Goal: Task Accomplishment & Management: Use online tool/utility

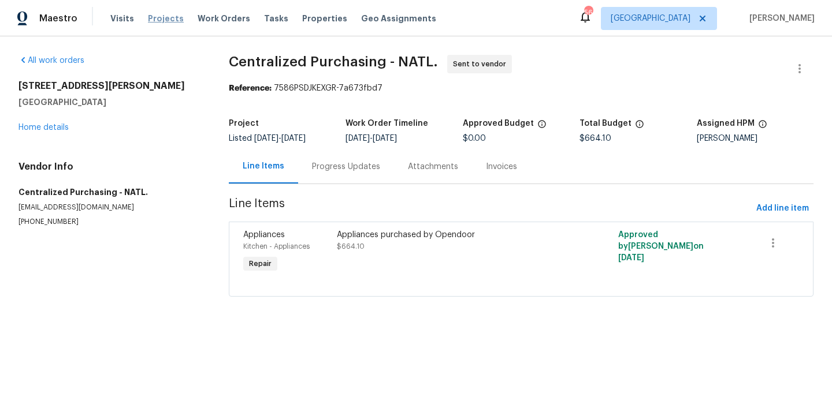
click at [163, 13] on span "Projects" at bounding box center [166, 19] width 36 height 12
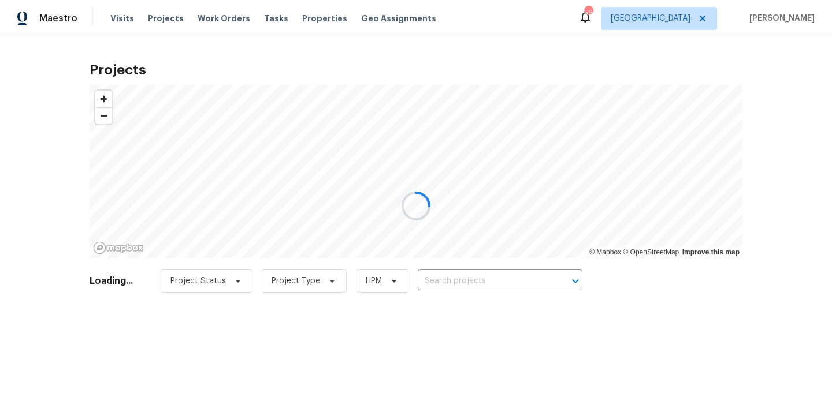
click at [541, 275] on div at bounding box center [416, 206] width 832 height 412
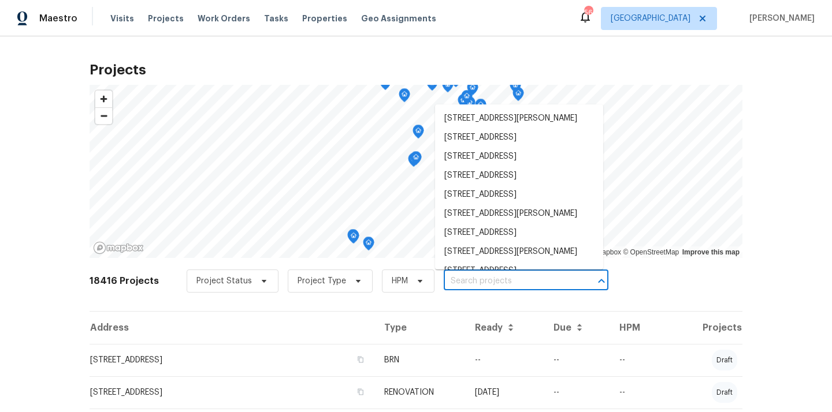
click at [541, 274] on input "text" at bounding box center [510, 282] width 132 height 18
paste input "[STREET_ADDRESS]"
type input "[STREET_ADDRESS]"
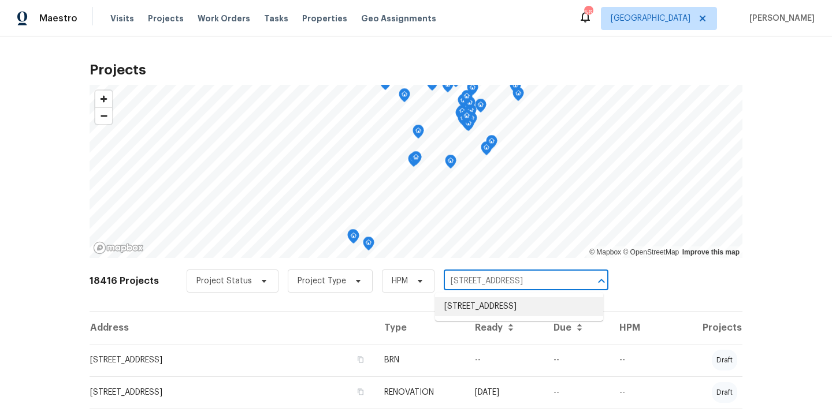
click at [509, 308] on li "[STREET_ADDRESS]" at bounding box center [519, 306] width 168 height 19
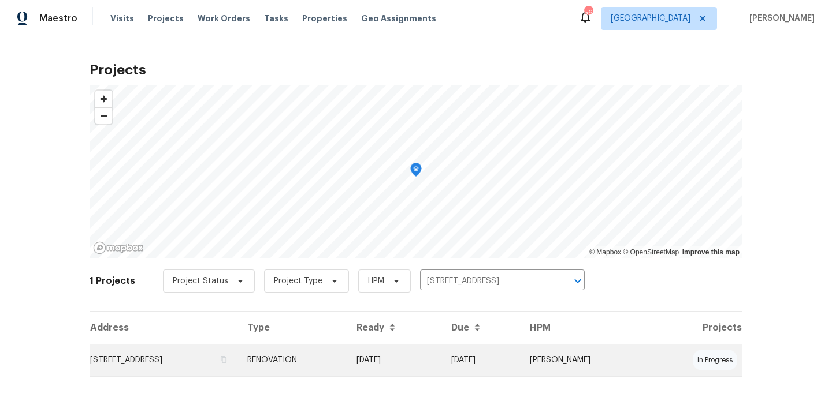
click at [238, 359] on td "[STREET_ADDRESS]" at bounding box center [164, 360] width 148 height 32
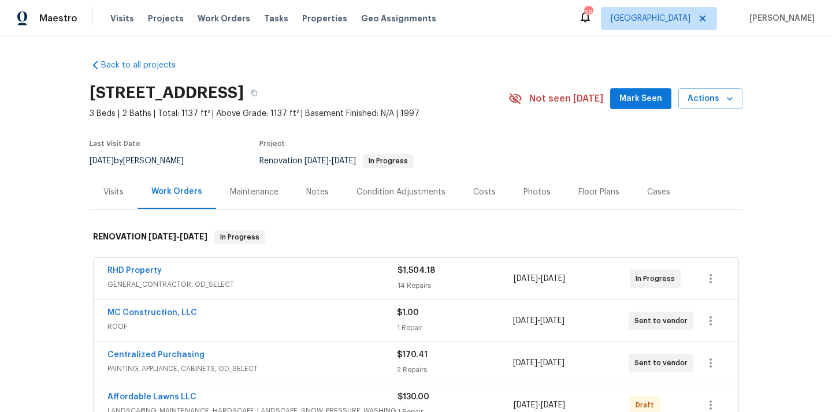
click at [244, 88] on h2 "[STREET_ADDRESS]" at bounding box center [167, 93] width 154 height 12
copy h2 "27591"
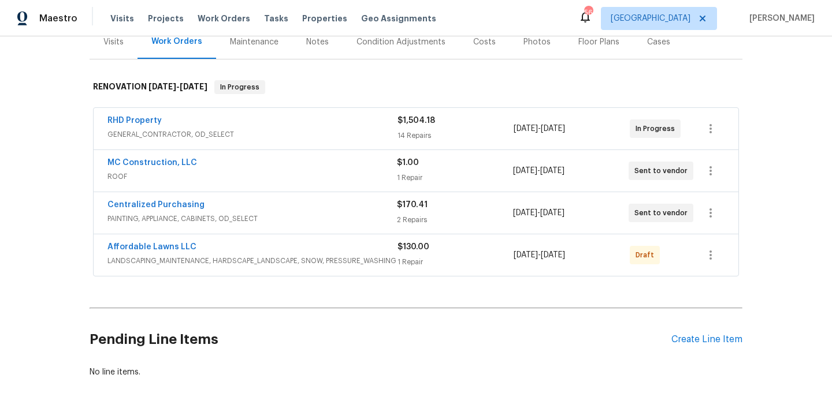
scroll to position [151, 0]
click at [143, 200] on link "Centralized Purchasing" at bounding box center [155, 204] width 97 height 8
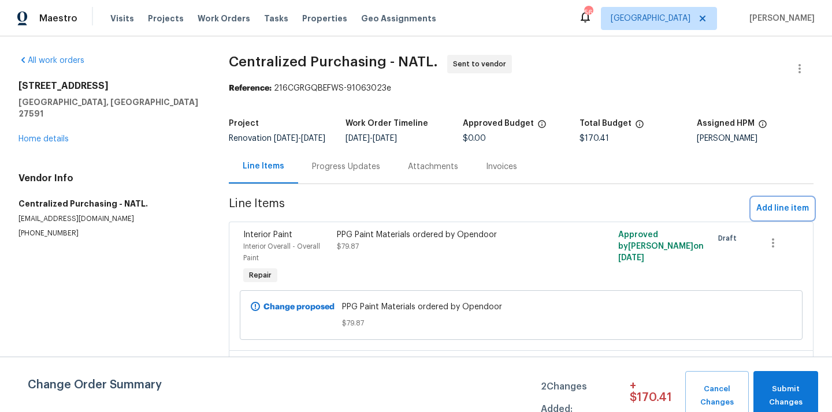
click at [778, 216] on span "Add line item" at bounding box center [782, 209] width 53 height 14
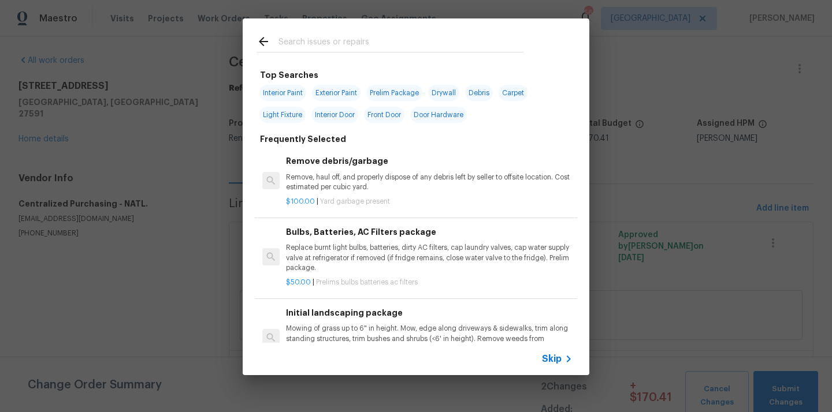
click at [404, 44] on input "text" at bounding box center [400, 43] width 245 height 17
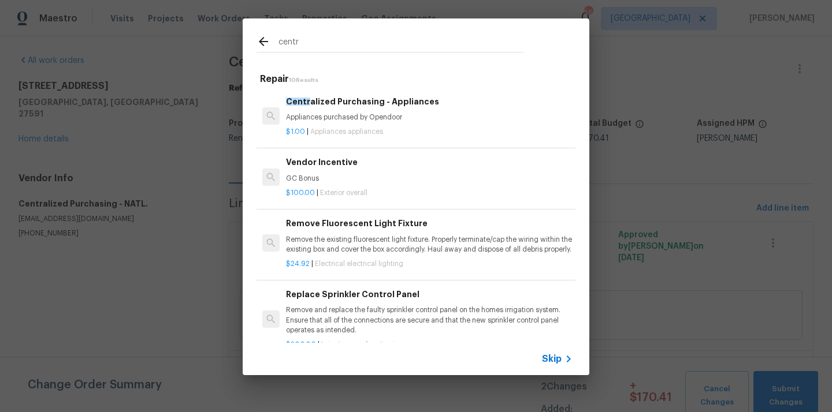
type input "centr"
click at [340, 137] on p "$1.00 | Appliances appliances" at bounding box center [429, 132] width 286 height 10
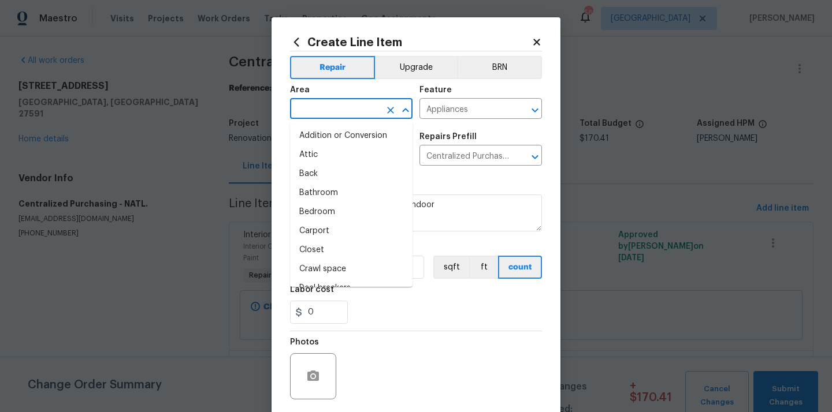
click at [327, 102] on input "text" at bounding box center [335, 110] width 90 height 18
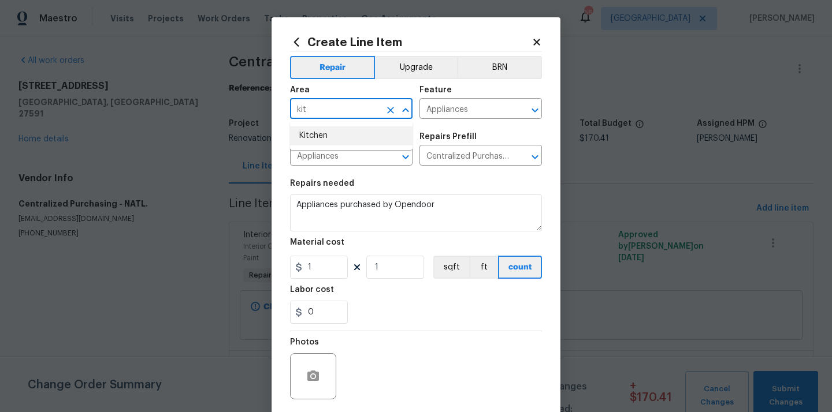
click at [315, 135] on li "Kitchen" at bounding box center [351, 135] width 122 height 19
type input "Kitchen"
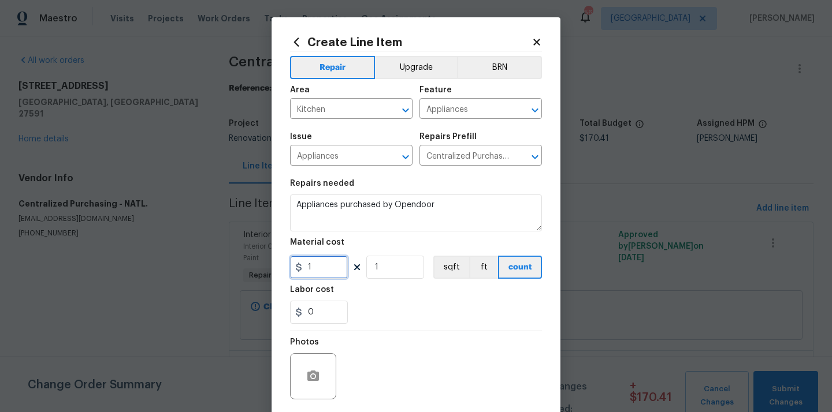
drag, startPoint x: 324, startPoint y: 267, endPoint x: 288, endPoint y: 267, distance: 36.4
click at [290, 267] on input "1" at bounding box center [319, 267] width 58 height 23
paste input "398.68"
type input "398.68"
click at [359, 304] on div "0" at bounding box center [416, 312] width 252 height 23
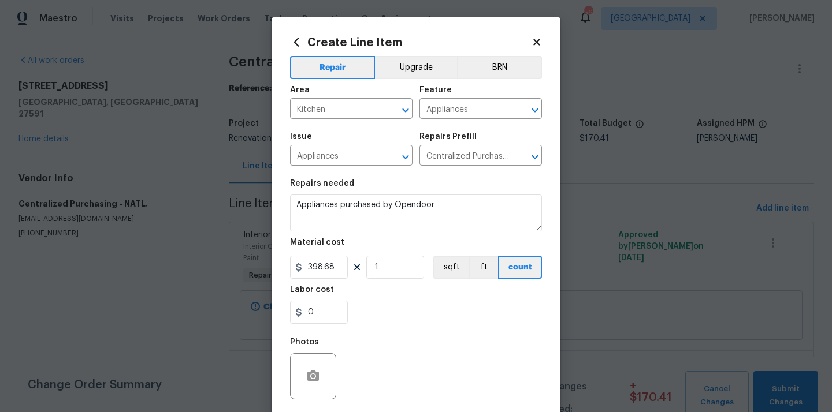
scroll to position [74, 0]
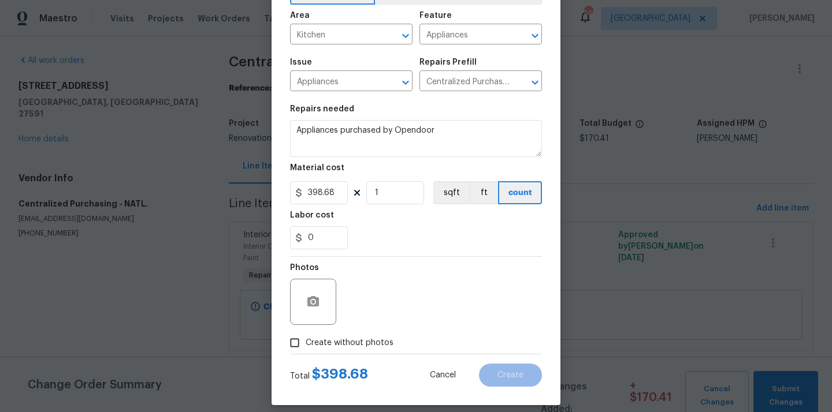
click at [354, 344] on span "Create without photos" at bounding box center [350, 343] width 88 height 12
click at [306, 344] on input "Create without photos" at bounding box center [295, 343] width 22 height 22
checkbox input "true"
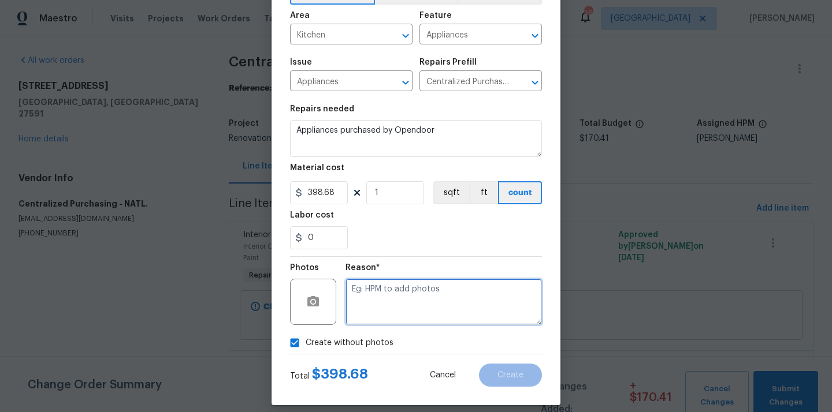
click at [381, 297] on textarea at bounding box center [443, 302] width 196 height 46
type textarea "N/A"
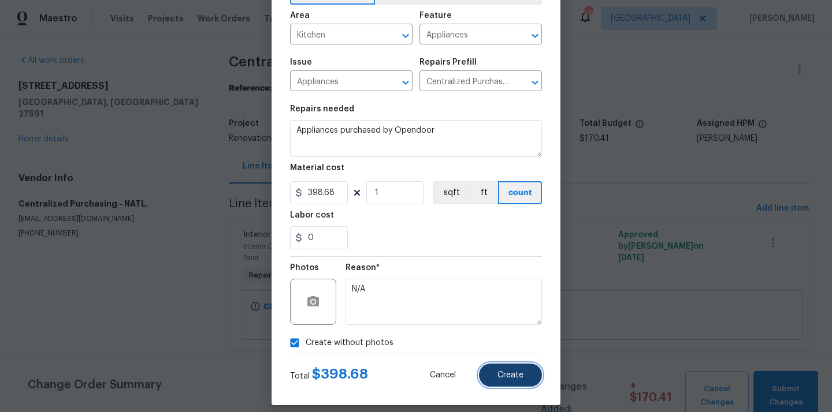
click at [519, 370] on button "Create" at bounding box center [510, 375] width 63 height 23
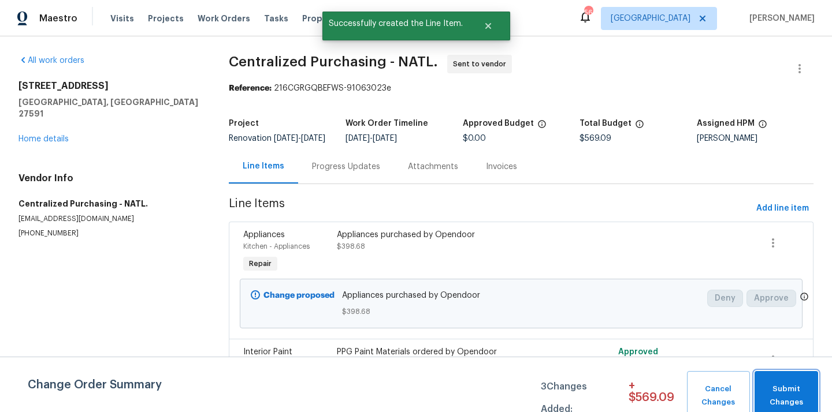
click at [792, 381] on button "Submit Changes" at bounding box center [786, 396] width 64 height 50
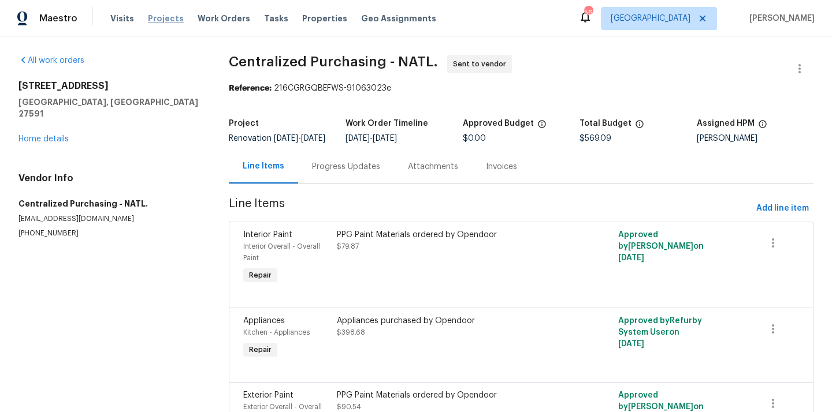
click at [162, 17] on span "Projects" at bounding box center [166, 19] width 36 height 12
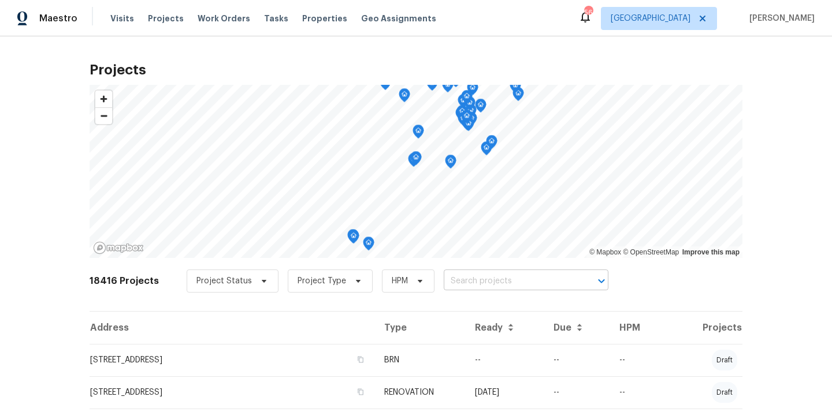
click at [512, 286] on input "text" at bounding box center [510, 282] width 132 height 18
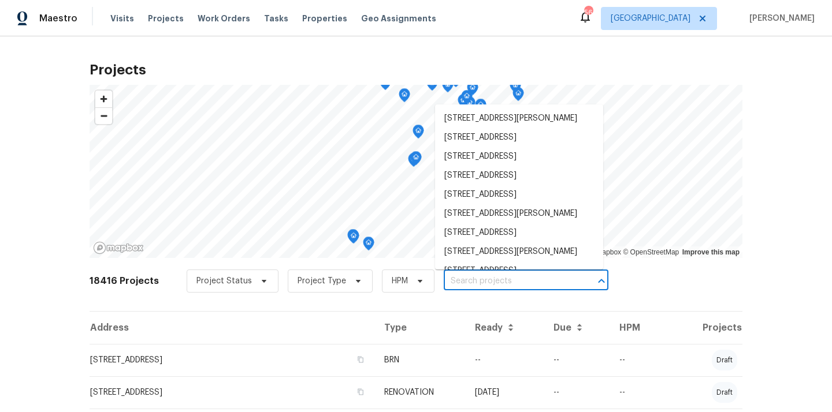
paste input "[STREET_ADDRESS][PERSON_NAME]"
type input "[STREET_ADDRESS][PERSON_NAME]"
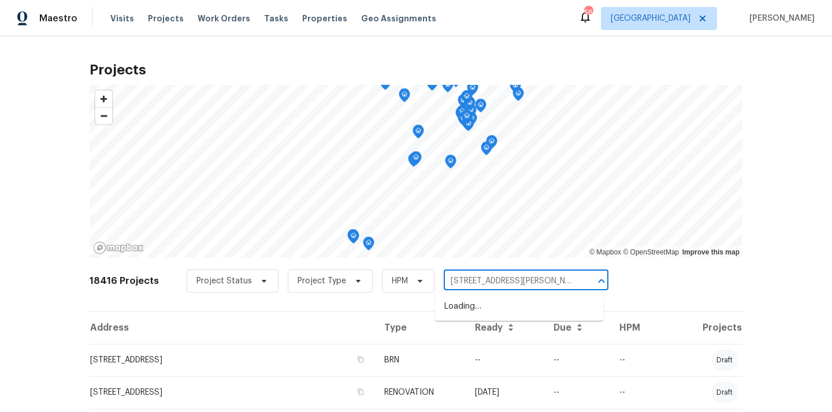
scroll to position [0, 32]
click at [501, 312] on li "[STREET_ADDRESS][PERSON_NAME]" at bounding box center [519, 306] width 168 height 19
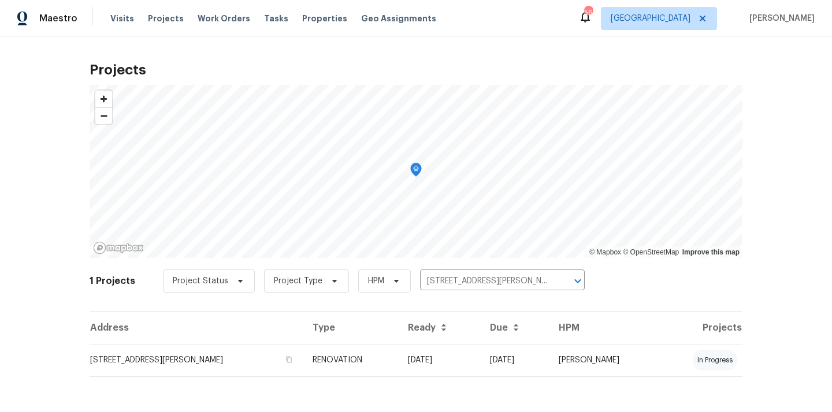
click at [215, 352] on td "[STREET_ADDRESS][PERSON_NAME]" at bounding box center [197, 360] width 214 height 32
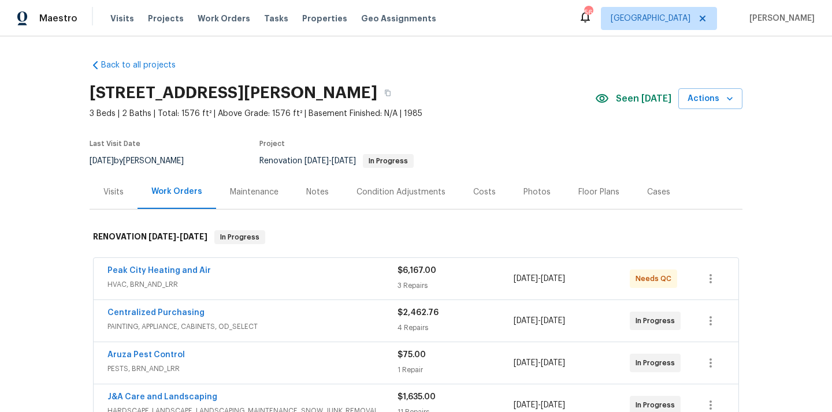
click at [377, 93] on h2 "[STREET_ADDRESS][PERSON_NAME]" at bounding box center [234, 93] width 288 height 12
copy h2 "27332"
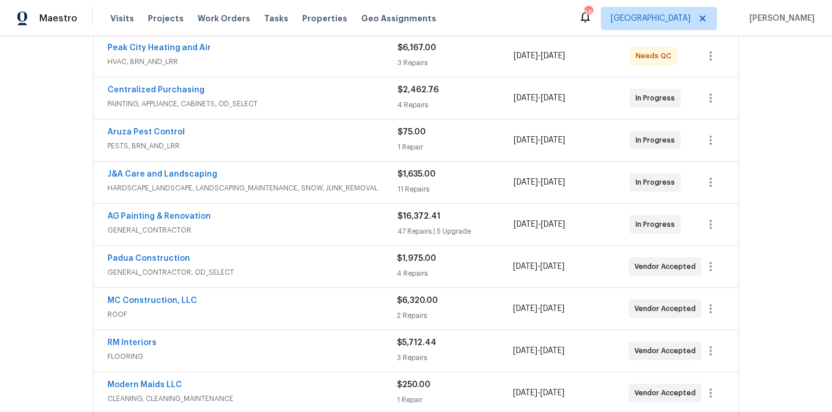
scroll to position [222, 0]
click at [157, 88] on link "Centralized Purchasing" at bounding box center [155, 91] width 97 height 8
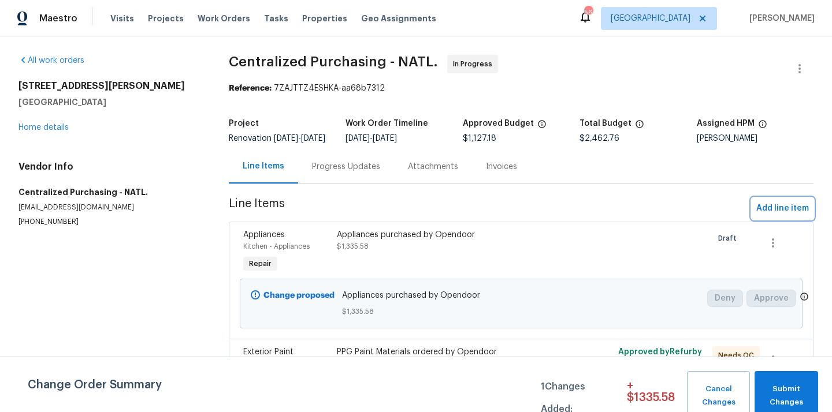
click at [778, 216] on span "Add line item" at bounding box center [782, 209] width 53 height 14
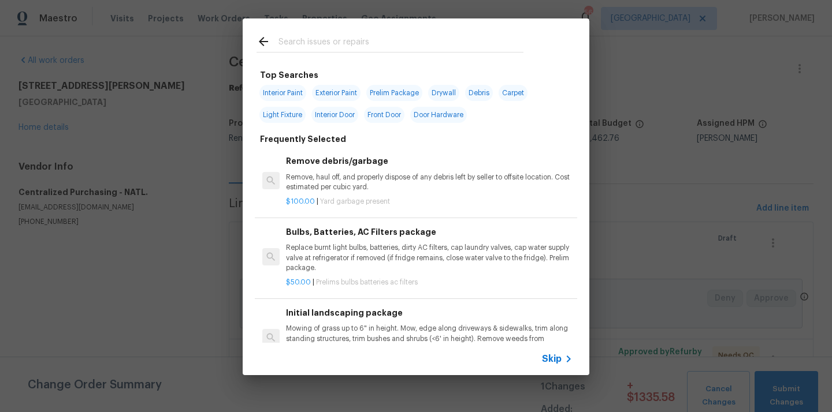
click at [435, 35] on input "text" at bounding box center [400, 43] width 245 height 17
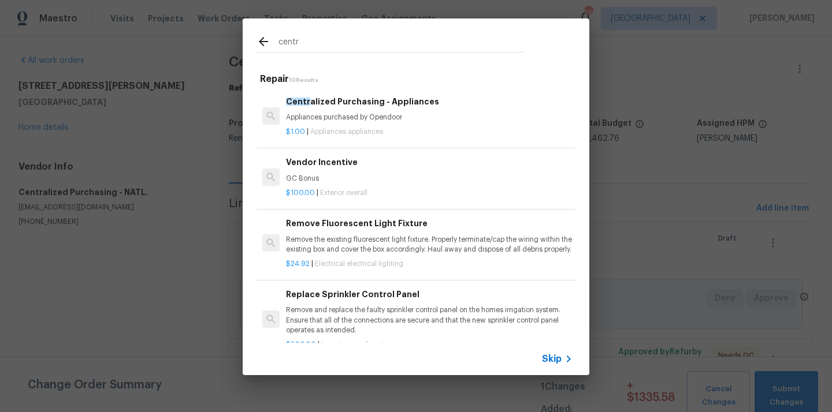
type input "centr"
click at [390, 94] on div "Centr alized Purchasing - Appliances Appliances purchased by Opendoor $1.00 | A…" at bounding box center [429, 117] width 290 height 46
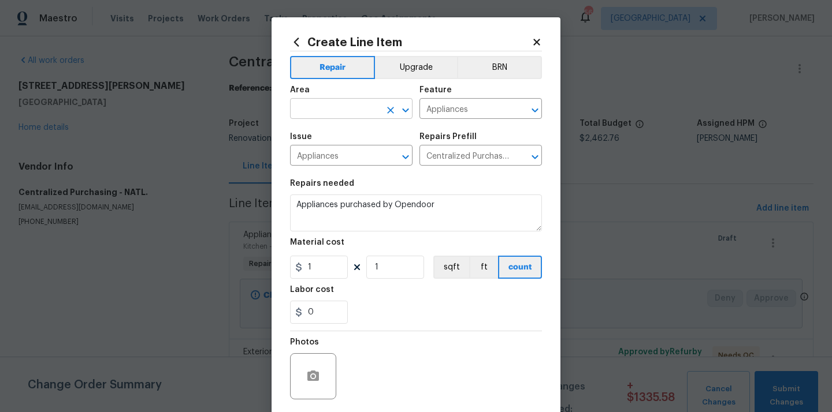
click at [329, 109] on input "text" at bounding box center [335, 110] width 90 height 18
click at [323, 132] on li "Kitchen" at bounding box center [351, 135] width 122 height 19
type input "Kitchen"
drag, startPoint x: 323, startPoint y: 265, endPoint x: 282, endPoint y: 265, distance: 41.0
click at [282, 265] on div "Create Line Item Repair Upgrade BRN Area Kitchen ​ Feature Appliances ​ Issue A…" at bounding box center [415, 248] width 289 height 463
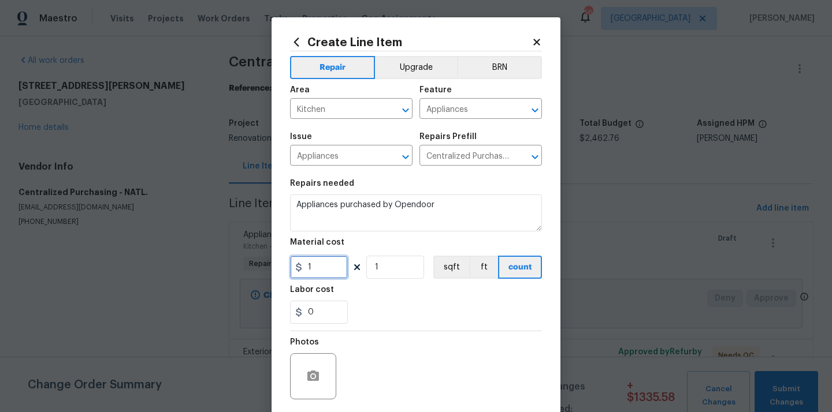
paste input "671.19"
type input "671.19"
click at [353, 305] on div "0" at bounding box center [416, 312] width 252 height 23
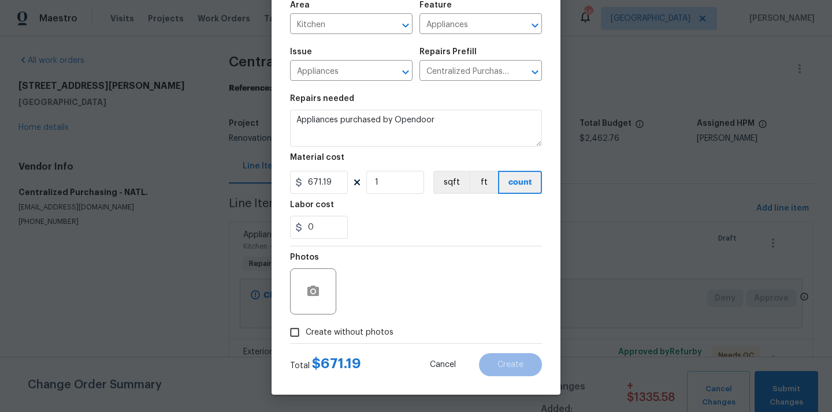
scroll to position [85, 0]
click at [352, 338] on span "Create without photos" at bounding box center [350, 333] width 88 height 12
click at [306, 338] on input "Create without photos" at bounding box center [295, 333] width 22 height 22
checkbox input "true"
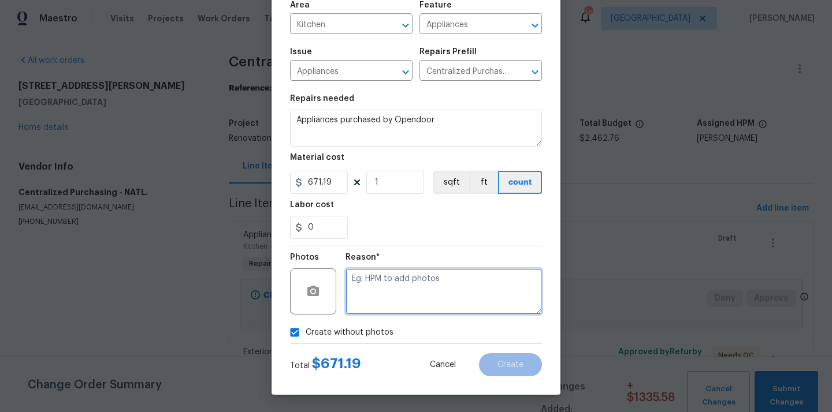
click at [381, 293] on textarea at bounding box center [443, 292] width 196 height 46
type textarea "N/A"
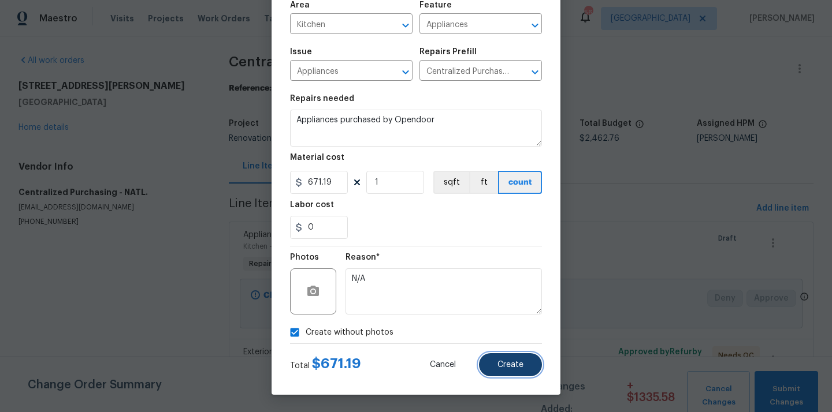
click at [502, 372] on button "Create" at bounding box center [510, 364] width 63 height 23
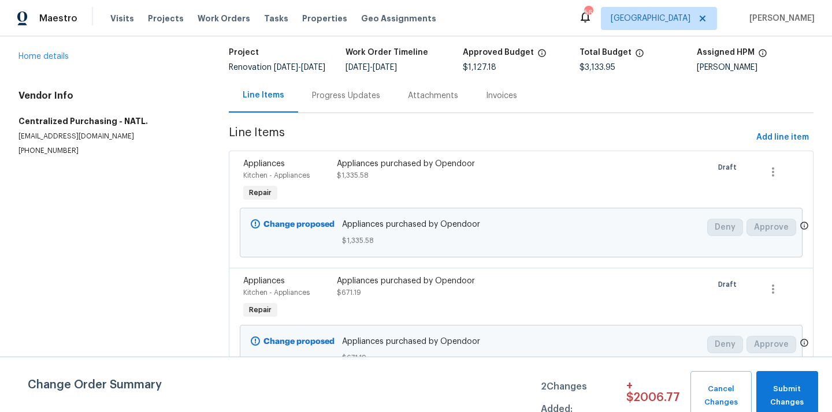
scroll to position [0, 0]
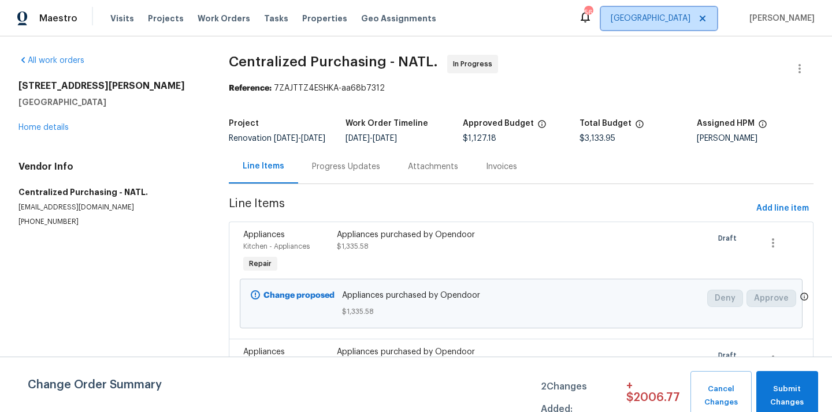
click at [671, 8] on span "[GEOGRAPHIC_DATA]" at bounding box center [659, 18] width 116 height 23
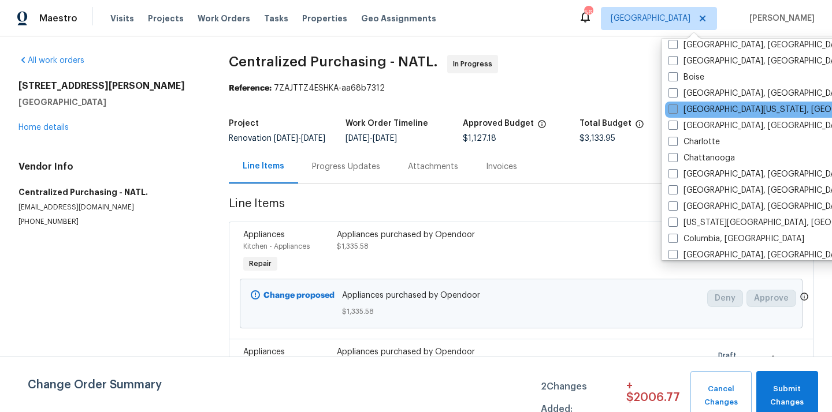
scroll to position [94, 0]
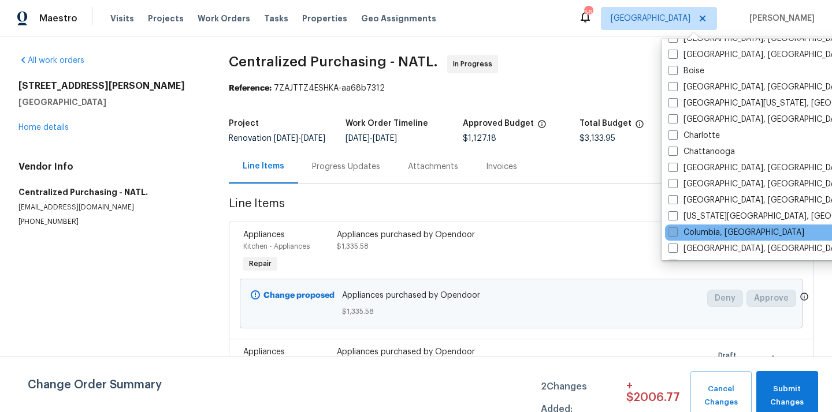
click at [675, 229] on span at bounding box center [672, 232] width 9 height 9
click at [675, 229] on input "Columbia, [GEOGRAPHIC_DATA]" at bounding box center [672, 231] width 8 height 8
checkbox input "true"
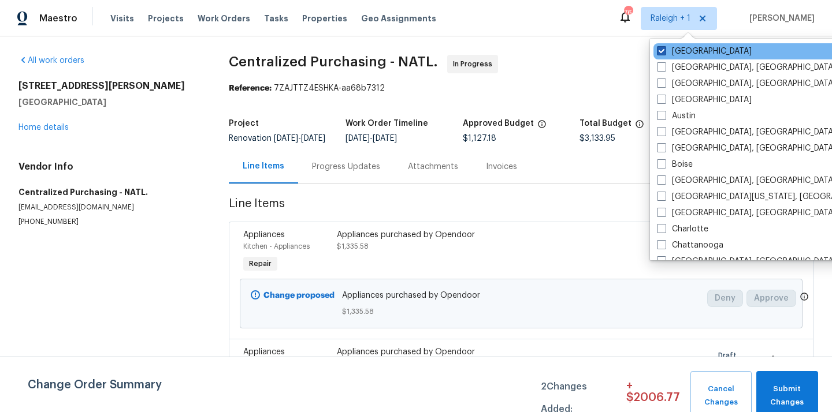
click at [669, 52] on label "[GEOGRAPHIC_DATA]" at bounding box center [704, 52] width 95 height 12
click at [664, 52] on input "[GEOGRAPHIC_DATA]" at bounding box center [661, 50] width 8 height 8
checkbox input "false"
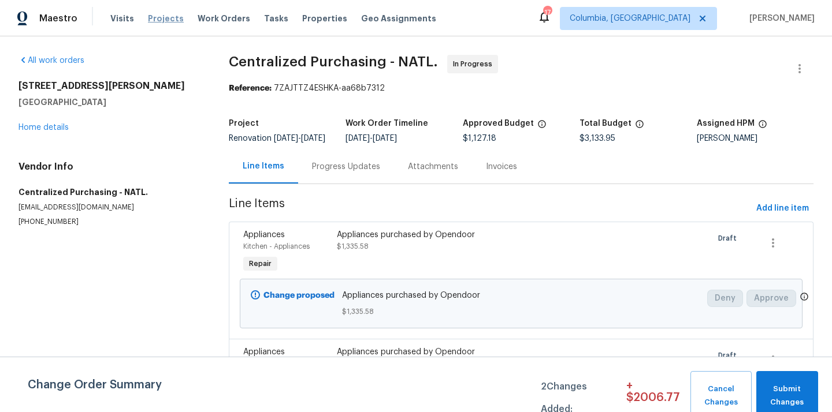
click at [154, 18] on span "Projects" at bounding box center [166, 19] width 36 height 12
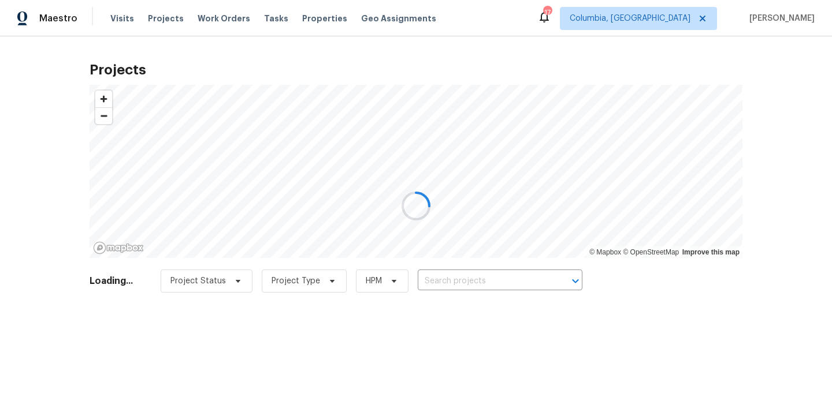
click at [483, 283] on div at bounding box center [416, 206] width 832 height 412
click at [483, 282] on div at bounding box center [416, 206] width 832 height 412
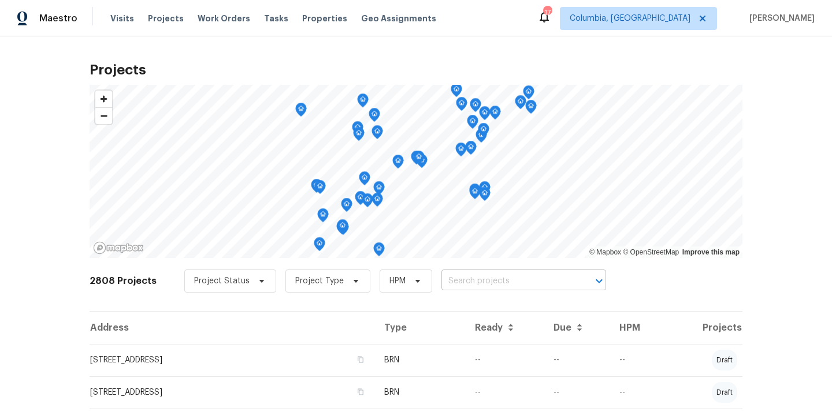
click at [483, 282] on input "text" at bounding box center [507, 282] width 132 height 18
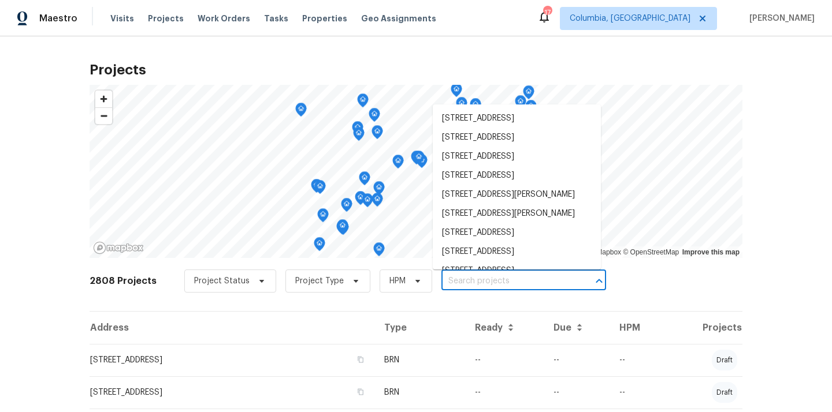
paste input "[STREET_ADDRESS][PERSON_NAME]"
type input "[STREET_ADDRESS][PERSON_NAME]"
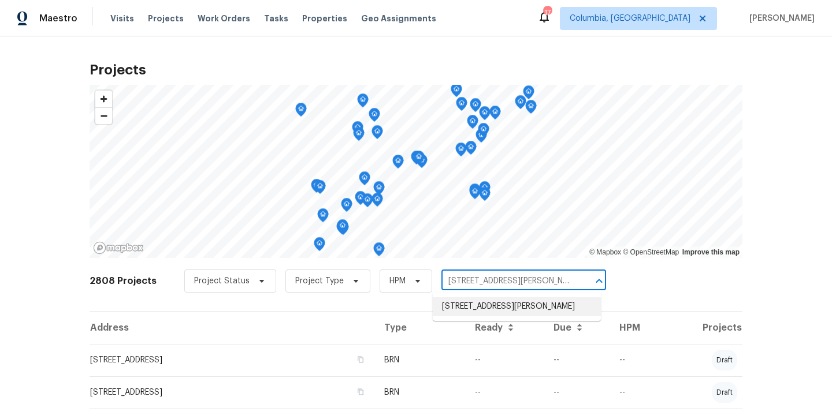
click at [478, 303] on li "[STREET_ADDRESS][PERSON_NAME]" at bounding box center [517, 306] width 168 height 19
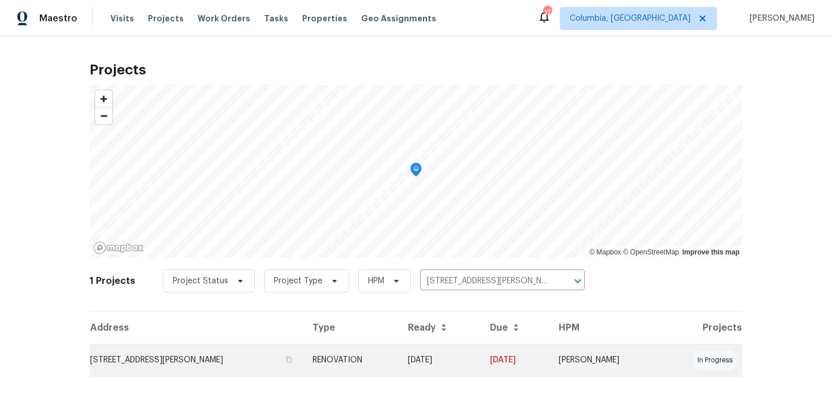
click at [213, 351] on td "[STREET_ADDRESS][PERSON_NAME]" at bounding box center [197, 360] width 214 height 32
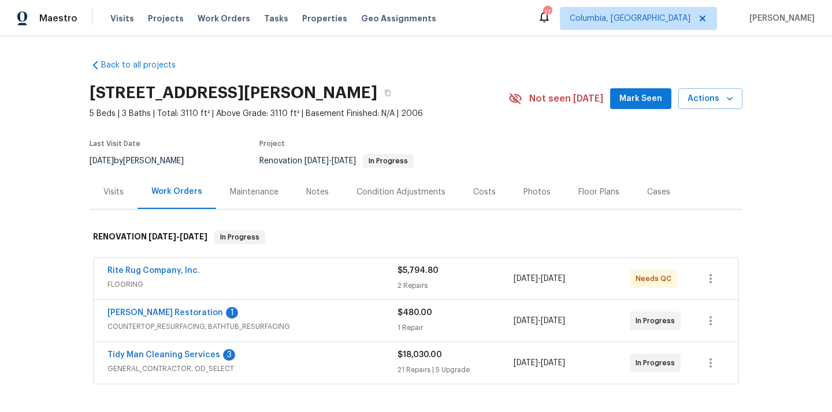
click at [311, 87] on h2 "[STREET_ADDRESS][PERSON_NAME]" at bounding box center [234, 93] width 288 height 12
copy h2 "29229"
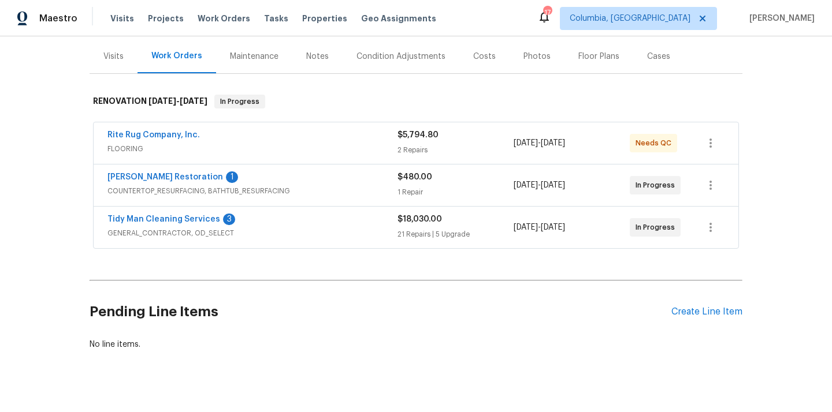
scroll to position [152, 0]
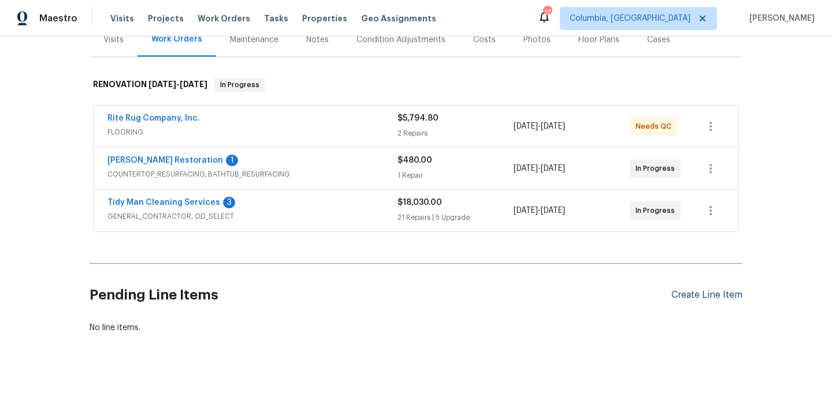
click at [694, 298] on div "Create Line Item" at bounding box center [706, 295] width 71 height 11
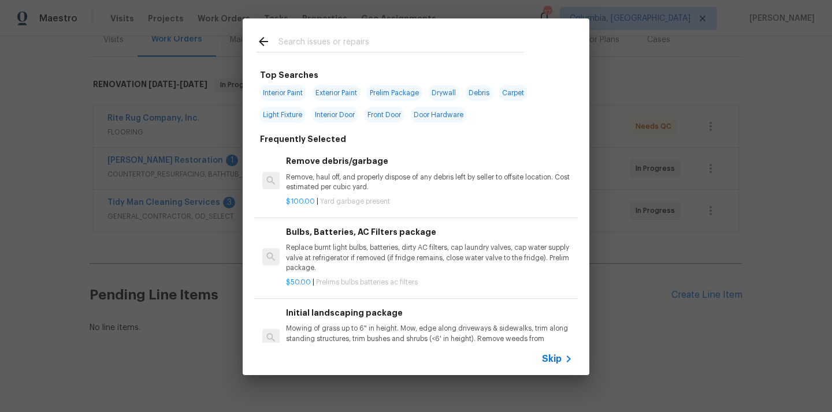
click at [398, 38] on input "text" at bounding box center [400, 43] width 245 height 17
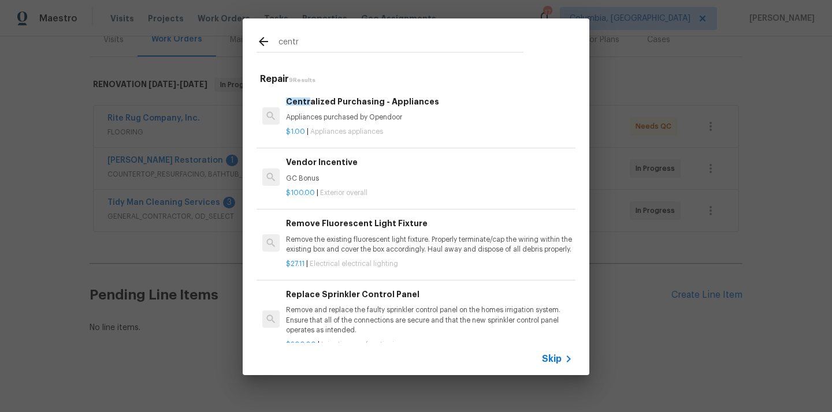
type input "centr"
click at [381, 103] on h6 "Centr alized Purchasing - Appliances" at bounding box center [429, 101] width 286 height 13
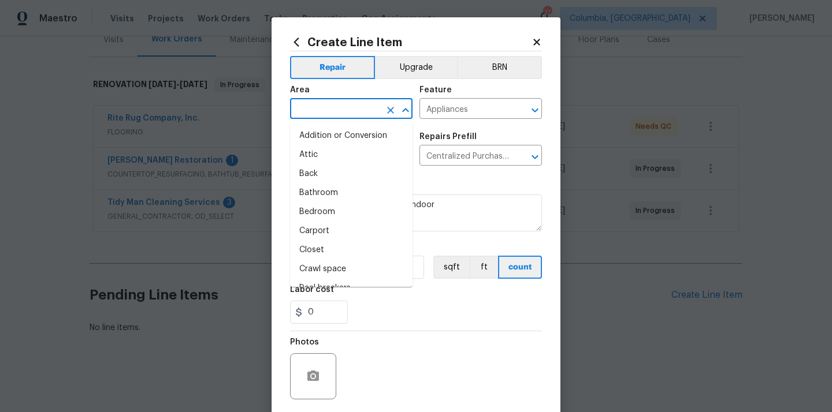
click at [332, 104] on input "text" at bounding box center [335, 110] width 90 height 18
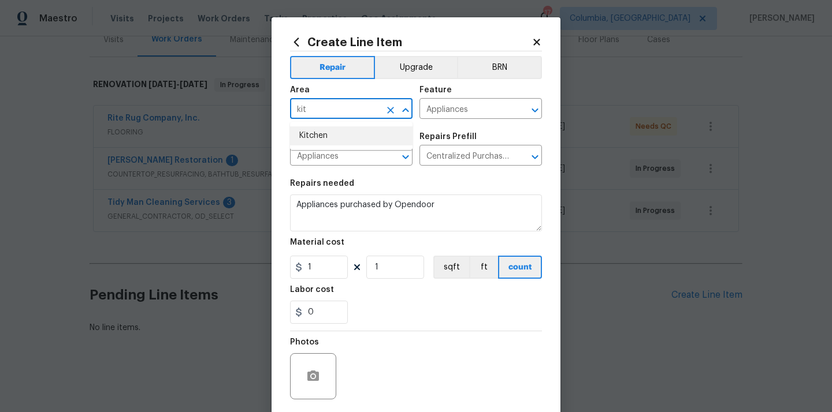
click at [324, 130] on li "Kitchen" at bounding box center [351, 135] width 122 height 19
type input "Kitchen"
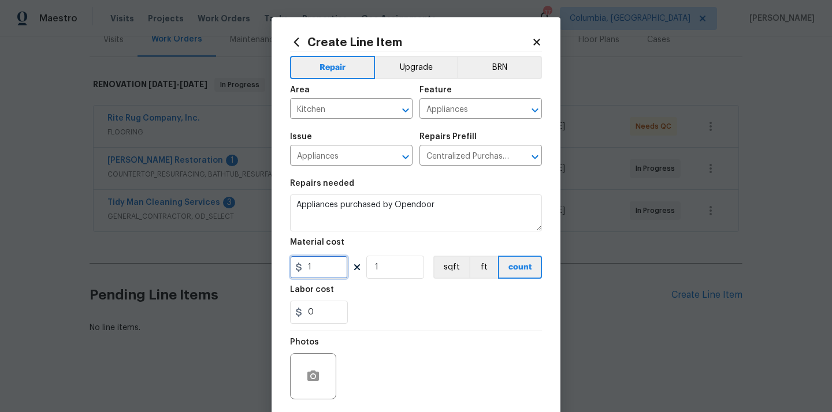
drag, startPoint x: 322, startPoint y: 270, endPoint x: 285, endPoint y: 267, distance: 37.6
click at [295, 270] on div "1" at bounding box center [319, 267] width 58 height 23
paste input "431.22"
type input "431.22"
click at [374, 292] on div "Labor cost" at bounding box center [416, 293] width 252 height 15
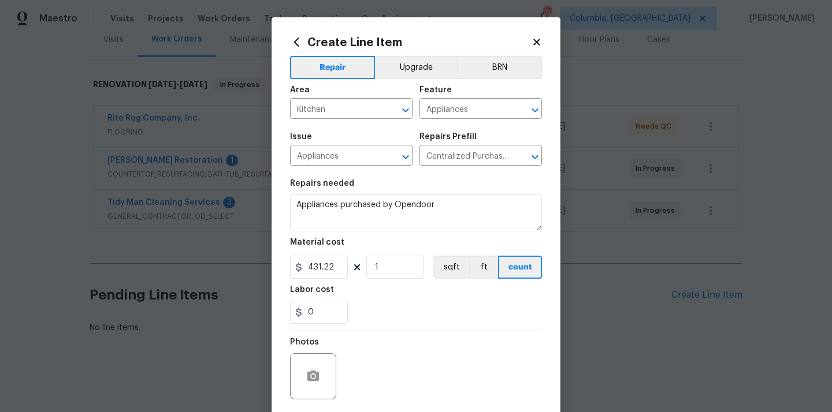
scroll to position [85, 0]
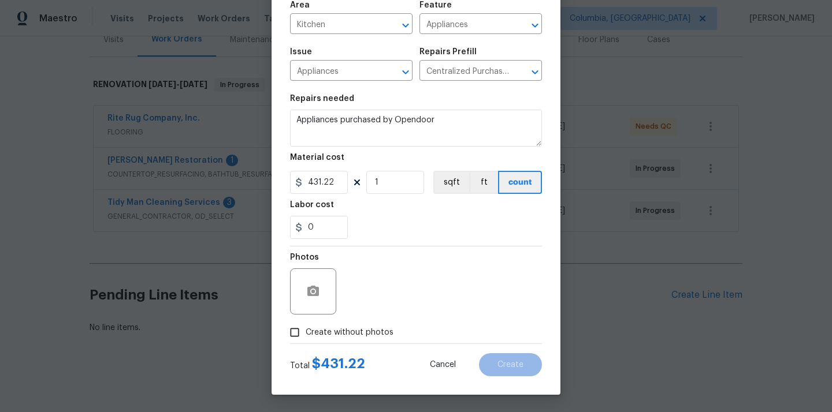
click at [365, 332] on span "Create without photos" at bounding box center [350, 333] width 88 height 12
click at [306, 332] on input "Create without photos" at bounding box center [295, 333] width 22 height 22
checkbox input "true"
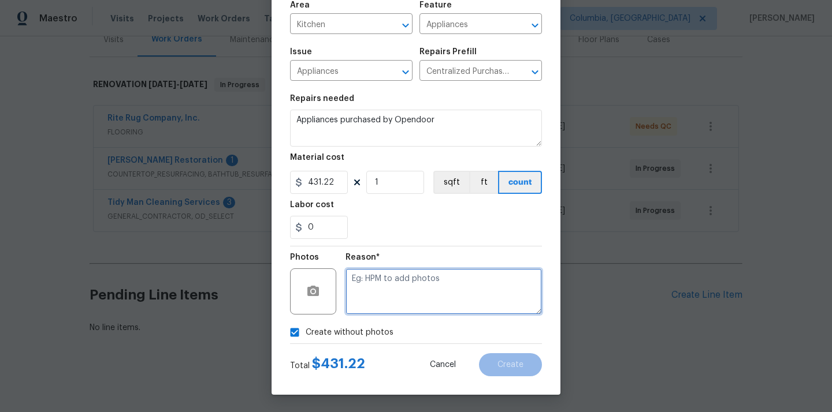
click at [378, 296] on textarea at bounding box center [443, 292] width 196 height 46
type textarea "N/A"
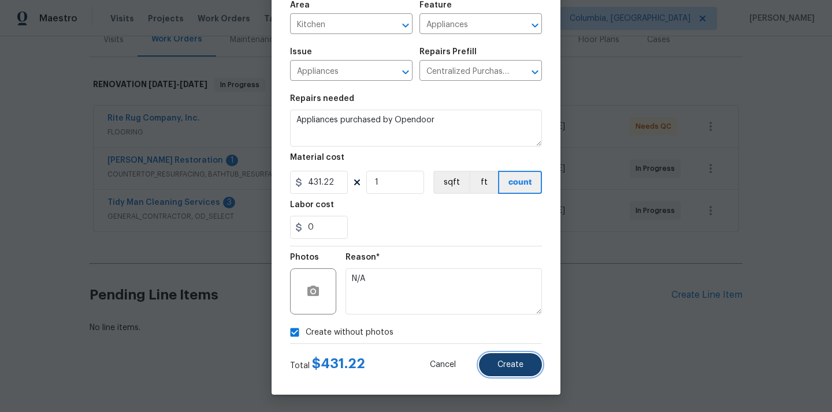
click at [500, 361] on span "Create" at bounding box center [510, 365] width 26 height 9
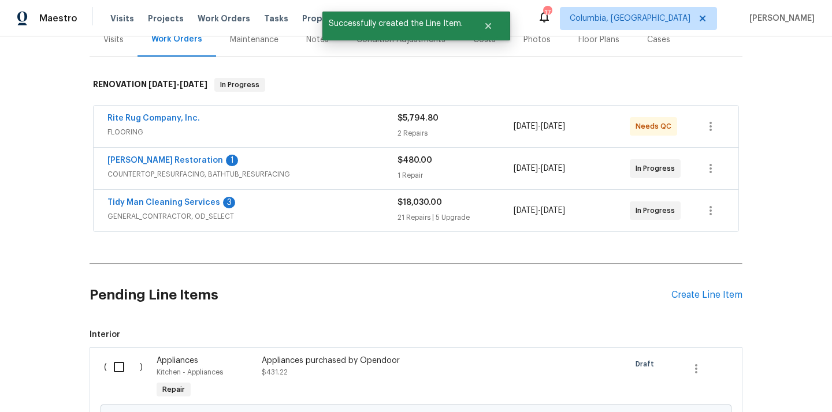
click at [113, 363] on input "checkbox" at bounding box center [123, 367] width 33 height 24
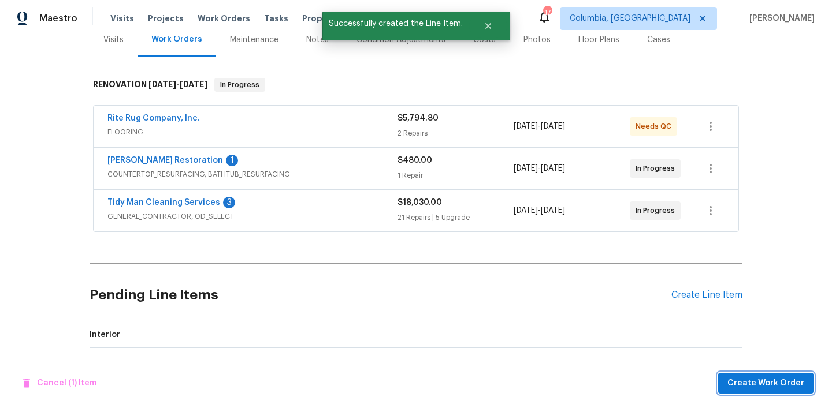
click at [739, 386] on span "Create Work Order" at bounding box center [765, 384] width 77 height 14
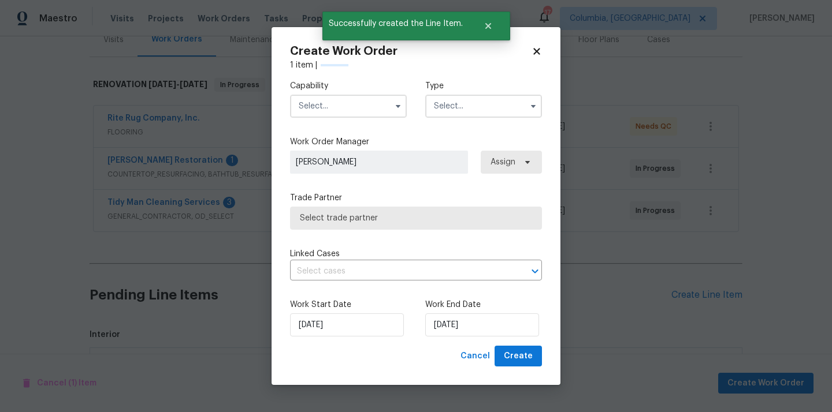
checkbox input "false"
click at [382, 110] on input "text" at bounding box center [348, 106] width 117 height 23
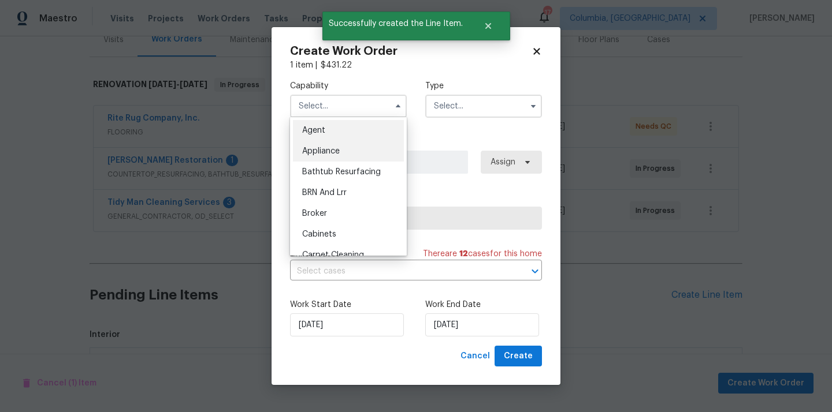
click at [356, 148] on div "Appliance" at bounding box center [348, 151] width 111 height 21
type input "Appliance"
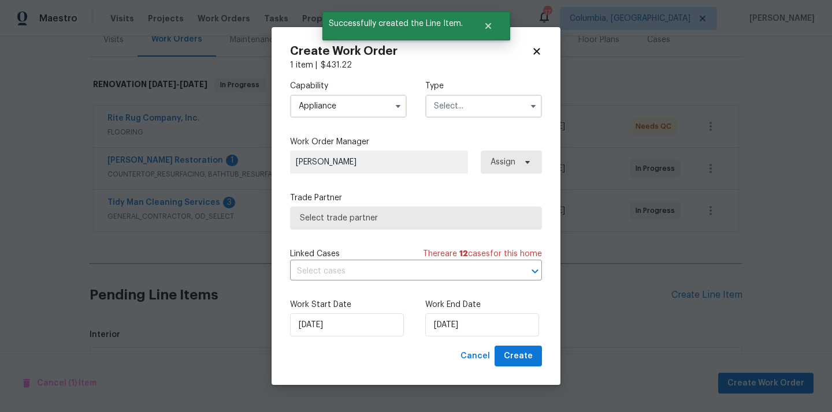
click at [461, 108] on input "text" at bounding box center [483, 106] width 117 height 23
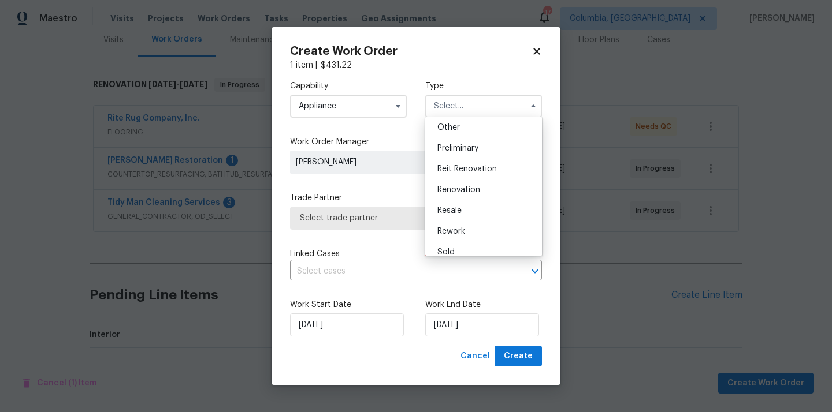
scroll to position [232, 0]
click at [471, 191] on span "Renovation" at bounding box center [458, 189] width 43 height 8
type input "Renovation"
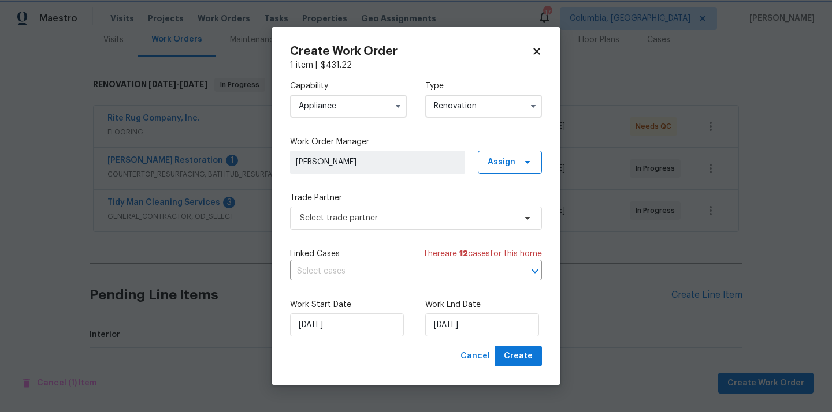
scroll to position [0, 0]
click at [515, 161] on span "Assign" at bounding box center [510, 162] width 64 height 23
click at [512, 215] on div "Assign to me" at bounding box center [511, 211] width 50 height 12
click at [396, 215] on span "Select trade partner" at bounding box center [407, 219] width 215 height 12
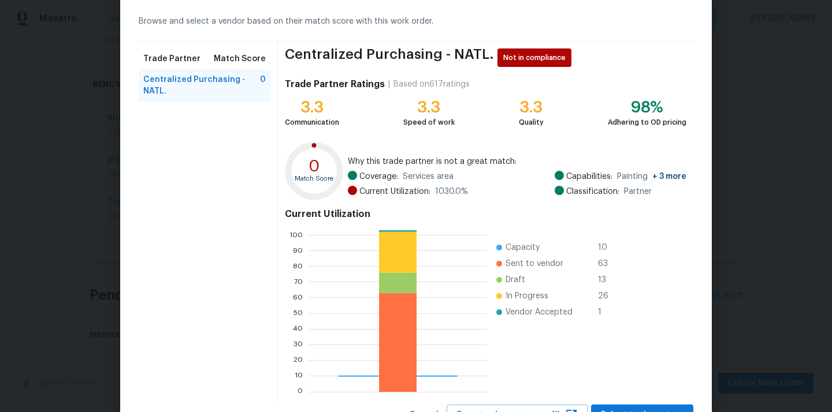
scroll to position [97, 0]
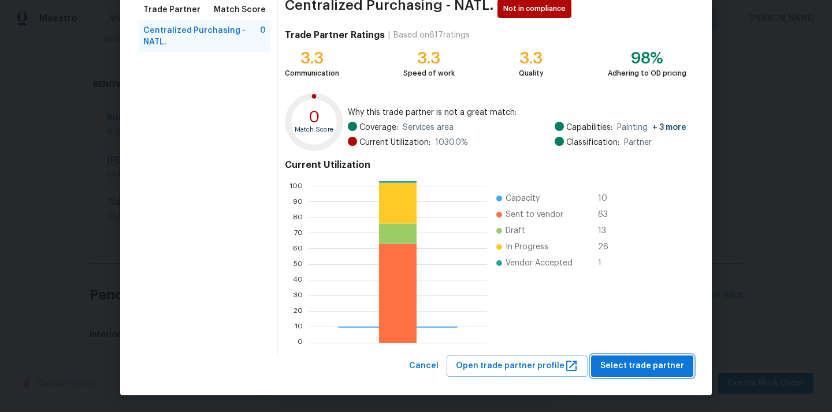
click at [627, 365] on span "Select trade partner" at bounding box center [642, 366] width 84 height 14
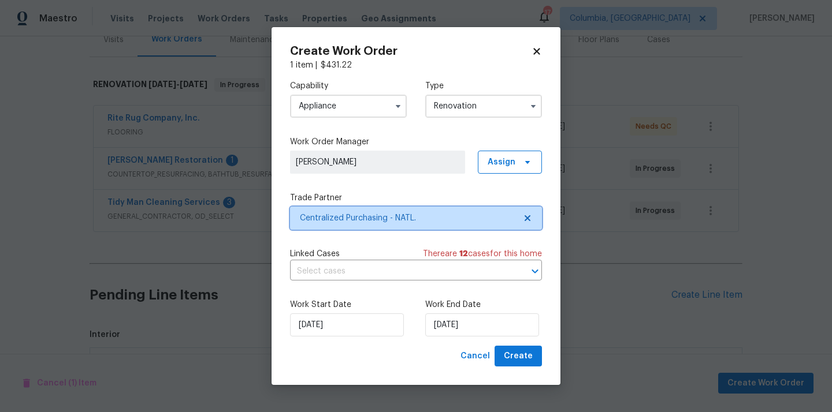
scroll to position [0, 0]
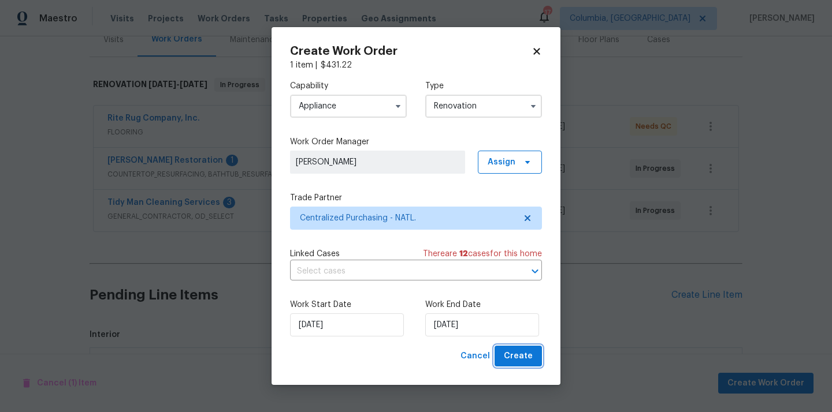
click at [520, 358] on span "Create" at bounding box center [518, 356] width 29 height 14
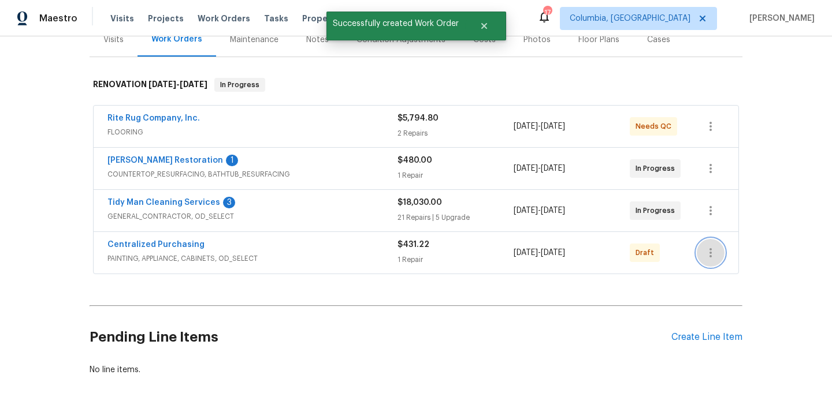
click at [709, 246] on icon "button" at bounding box center [710, 253] width 14 height 14
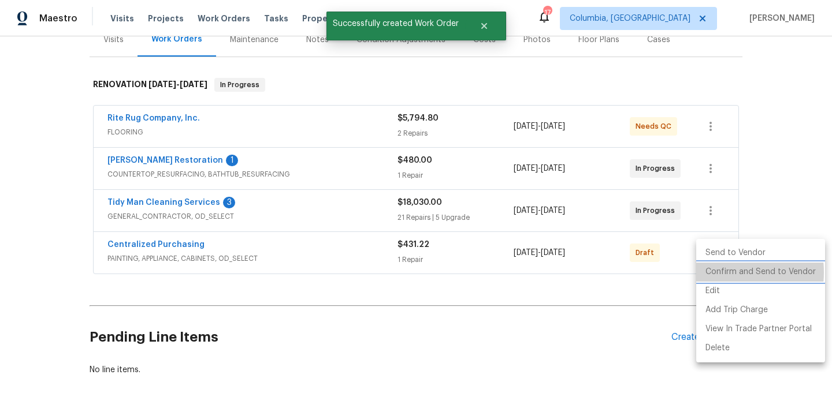
click at [719, 273] on li "Confirm and Send to Vendor" at bounding box center [760, 272] width 129 height 19
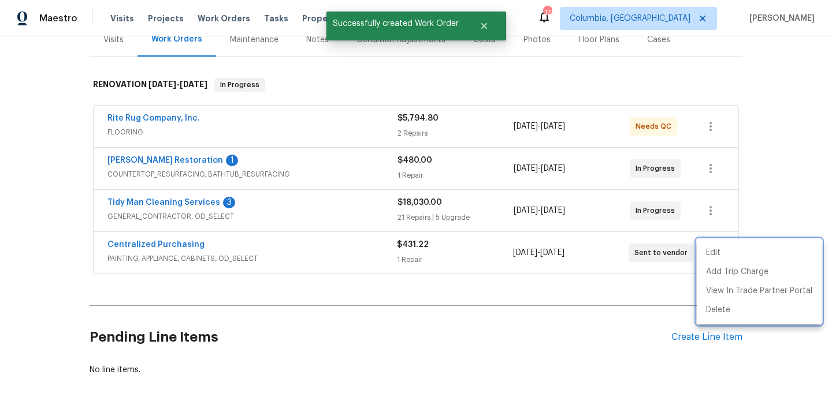
click at [239, 246] on div at bounding box center [416, 206] width 832 height 412
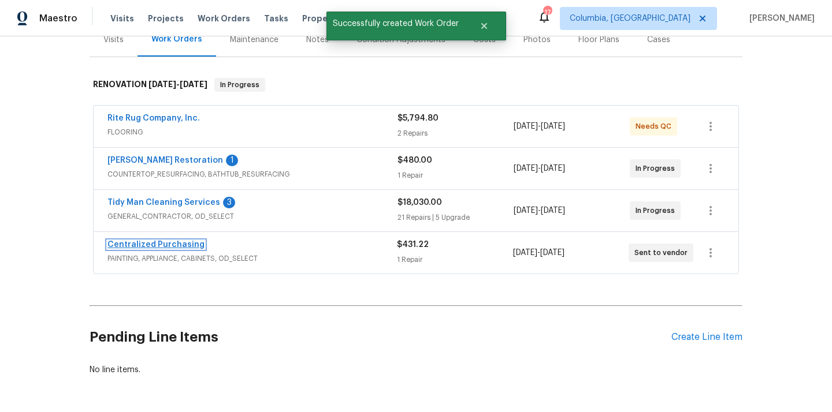
click at [188, 247] on link "Centralized Purchasing" at bounding box center [155, 245] width 97 height 8
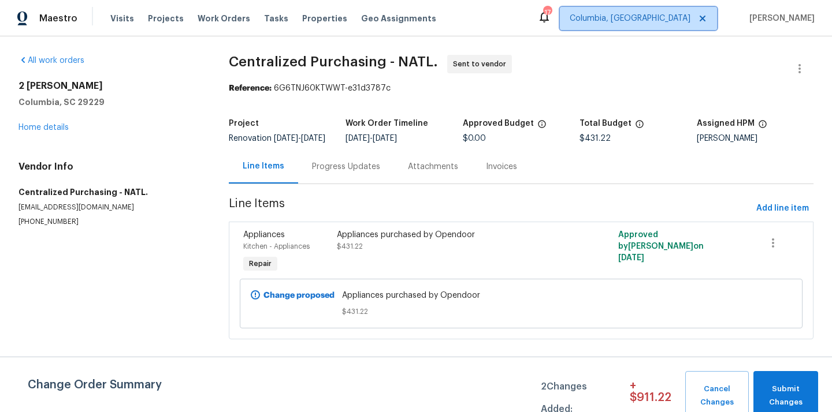
click at [649, 14] on span "Columbia, [GEOGRAPHIC_DATA]" at bounding box center [629, 19] width 121 height 12
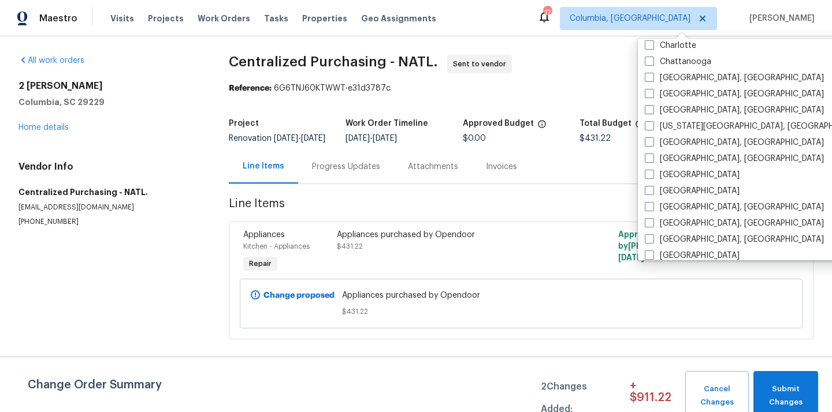
click at [675, 140] on label "[GEOGRAPHIC_DATA], [GEOGRAPHIC_DATA]" at bounding box center [733, 143] width 179 height 12
click at [652, 140] on input "[GEOGRAPHIC_DATA], [GEOGRAPHIC_DATA]" at bounding box center [648, 141] width 8 height 8
checkbox input "true"
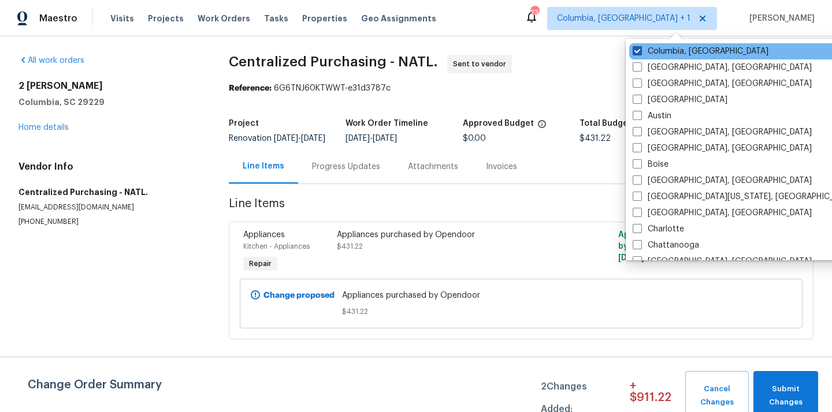
click at [654, 51] on label "Columbia, [GEOGRAPHIC_DATA]" at bounding box center [700, 52] width 136 height 12
click at [640, 51] on input "Columbia, [GEOGRAPHIC_DATA]" at bounding box center [636, 50] width 8 height 8
checkbox input "false"
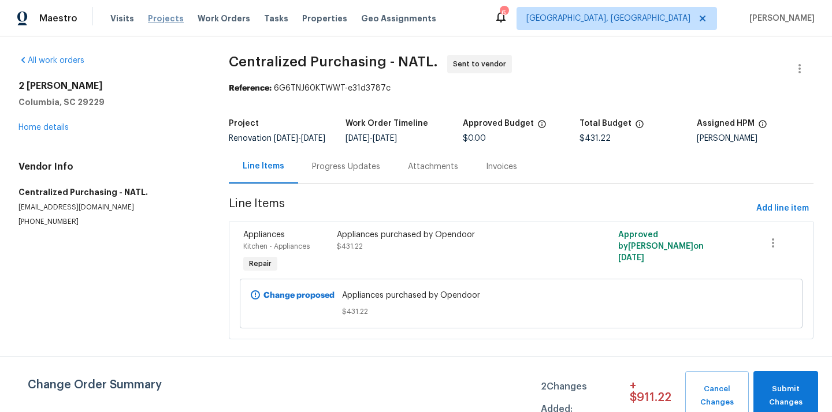
click at [148, 14] on span "Projects" at bounding box center [166, 19] width 36 height 12
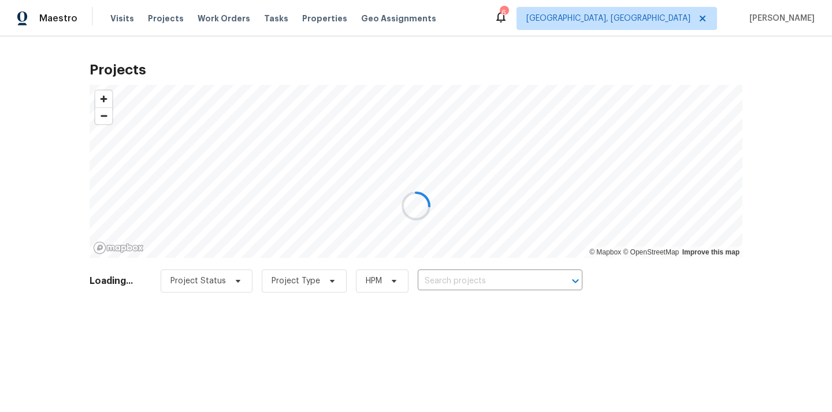
click at [496, 275] on div at bounding box center [416, 206] width 832 height 412
click at [498, 279] on div at bounding box center [416, 206] width 832 height 412
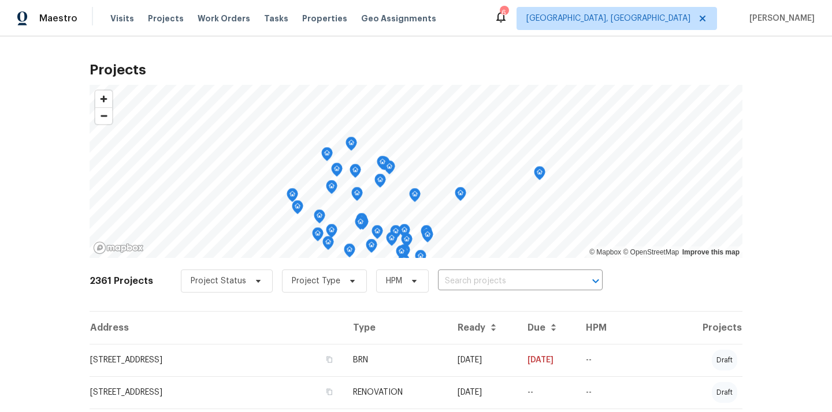
click at [498, 279] on input "text" at bounding box center [504, 282] width 132 height 18
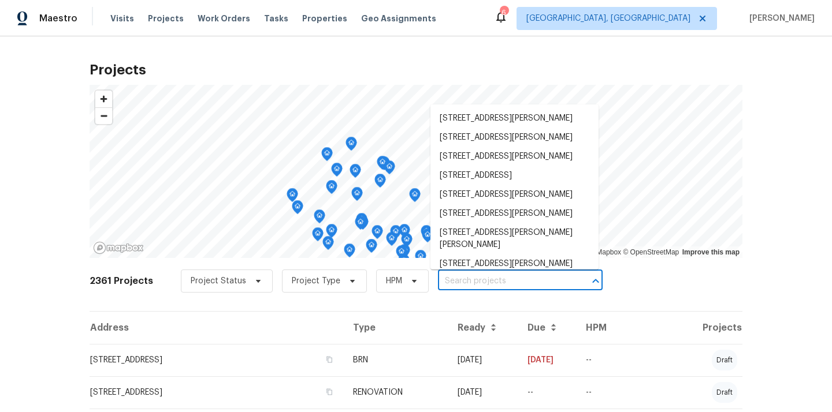
paste input "[STREET_ADDRESS]"
type input "[STREET_ADDRESS]"
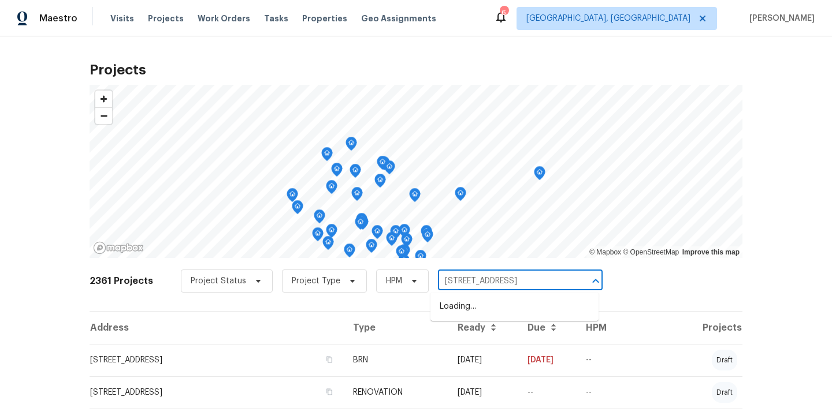
scroll to position [0, 27]
click at [489, 308] on li "[STREET_ADDRESS]" at bounding box center [514, 306] width 168 height 19
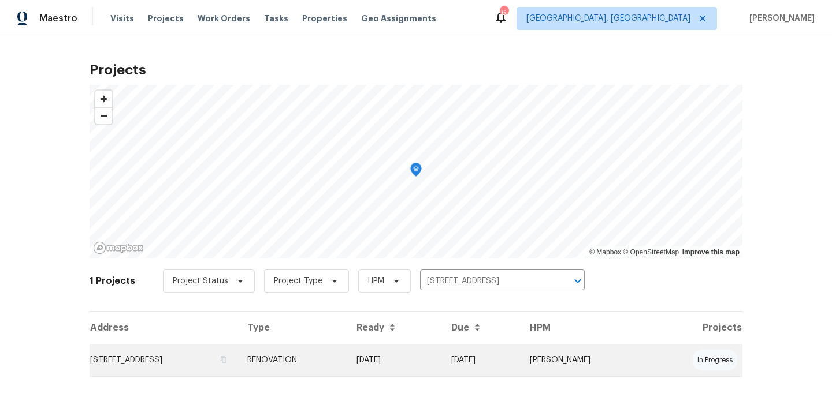
click at [238, 356] on td "[STREET_ADDRESS]" at bounding box center [164, 360] width 148 height 32
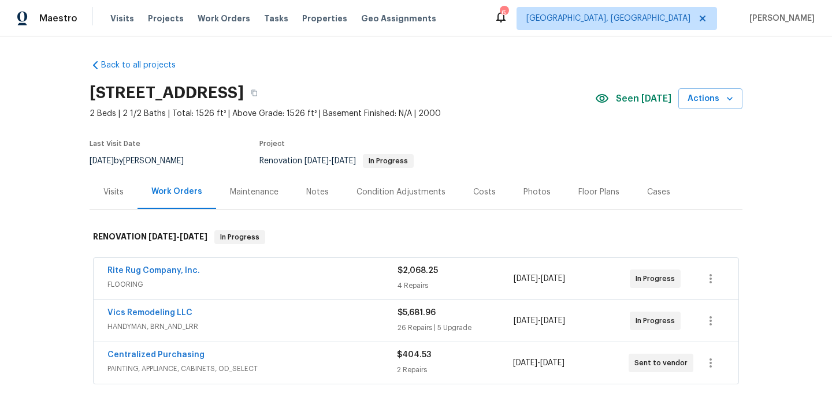
click at [255, 363] on span "PAINTING, APPLIANCE, CABINETS, OD_SELECT" at bounding box center [251, 369] width 289 height 12
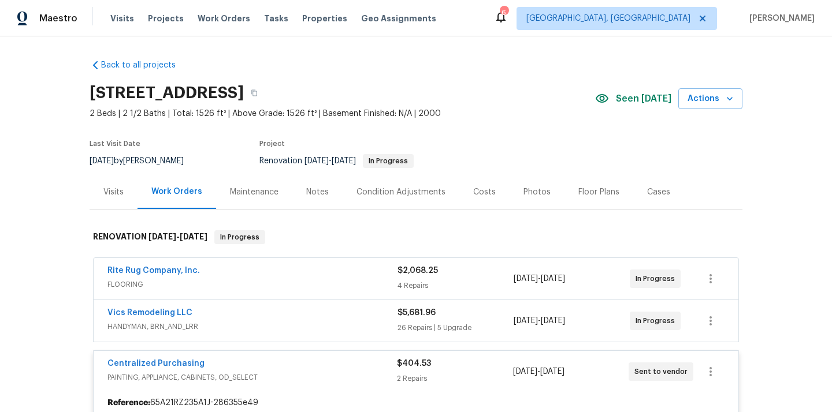
click at [244, 88] on h2 "[STREET_ADDRESS]" at bounding box center [167, 93] width 154 height 12
copy h2 "43081"
click at [114, 187] on div "Visits" at bounding box center [113, 193] width 20 height 12
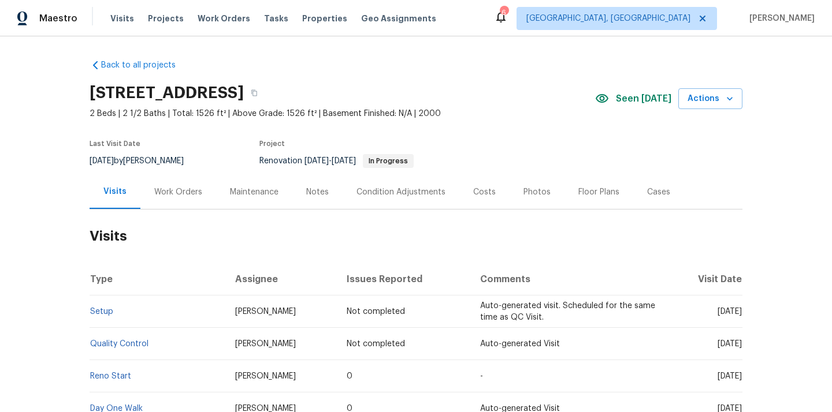
scroll to position [124, 0]
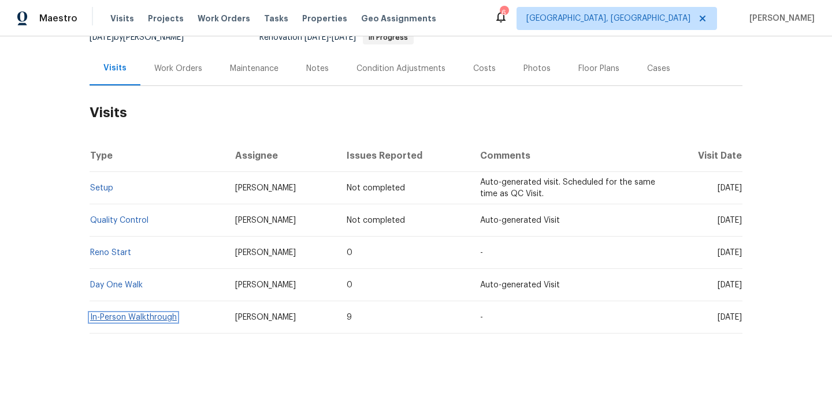
click at [140, 316] on link "In-Person Walkthrough" at bounding box center [133, 318] width 87 height 8
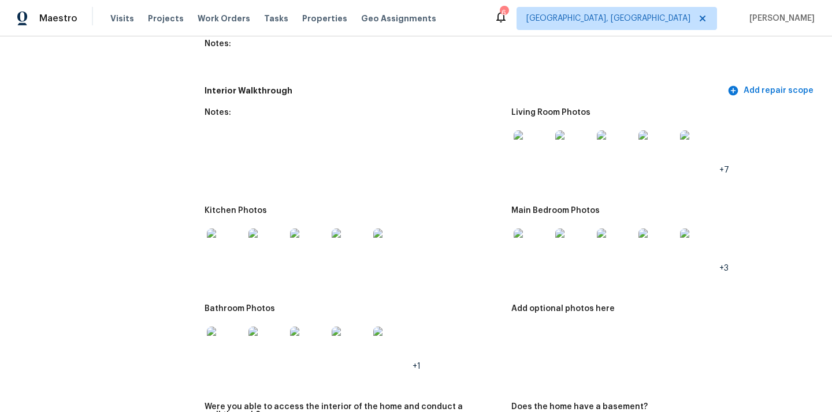
scroll to position [1486, 0]
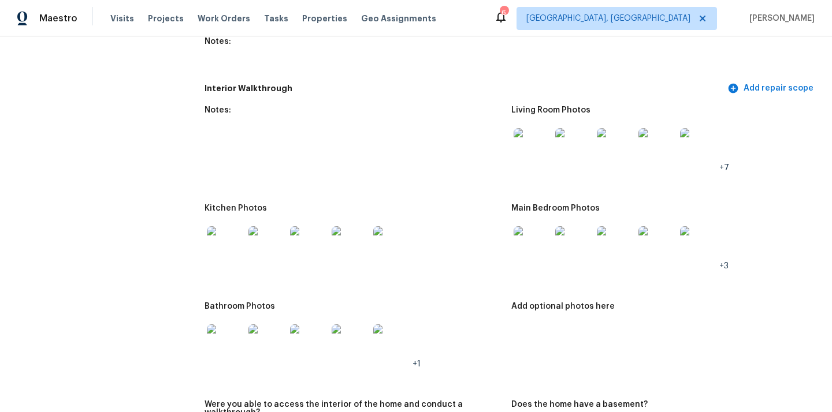
click at [218, 243] on img at bounding box center [225, 244] width 37 height 37
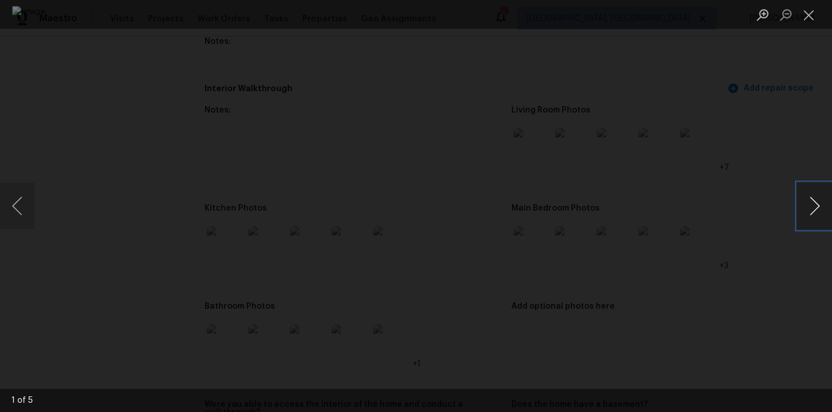
click at [821, 204] on button "Next image" at bounding box center [814, 206] width 35 height 46
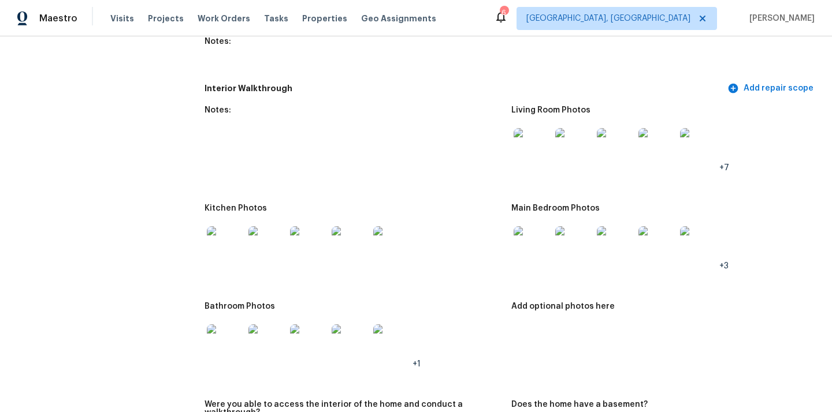
scroll to position [1525, 0]
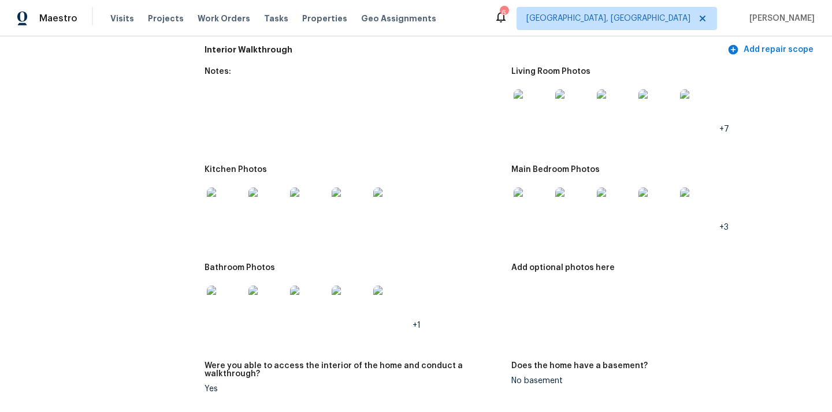
click at [529, 90] on img at bounding box center [531, 108] width 37 height 37
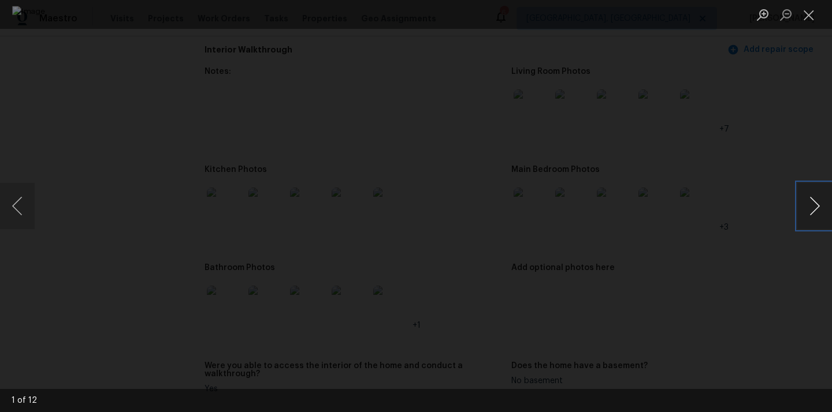
click at [815, 207] on button "Next image" at bounding box center [814, 206] width 35 height 46
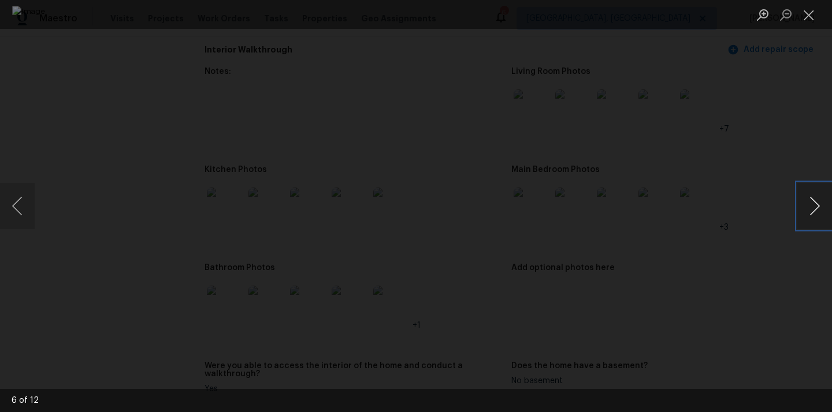
click at [815, 207] on button "Next image" at bounding box center [814, 206] width 35 height 46
click at [816, 203] on button "Next image" at bounding box center [814, 206] width 35 height 46
click at [822, 221] on button "Next image" at bounding box center [814, 206] width 35 height 46
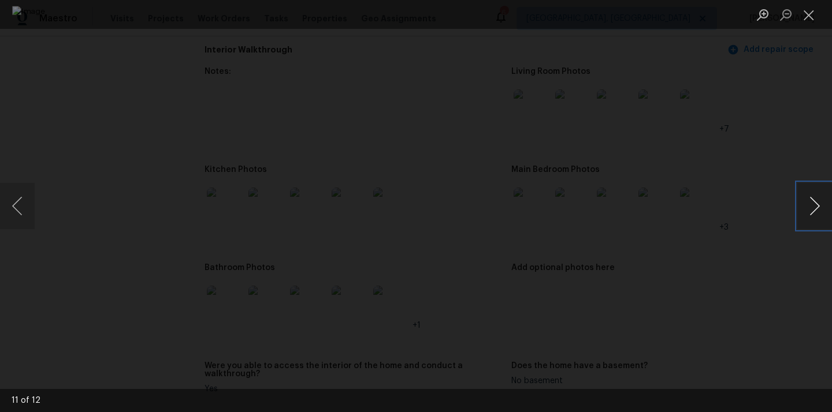
click at [822, 221] on button "Next image" at bounding box center [814, 206] width 35 height 46
click at [788, 129] on div "Lightbox" at bounding box center [416, 206] width 832 height 412
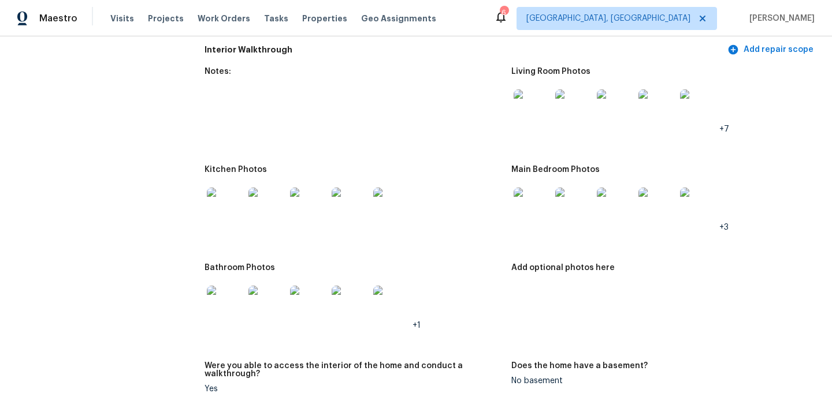
click at [534, 201] on img at bounding box center [531, 206] width 37 height 37
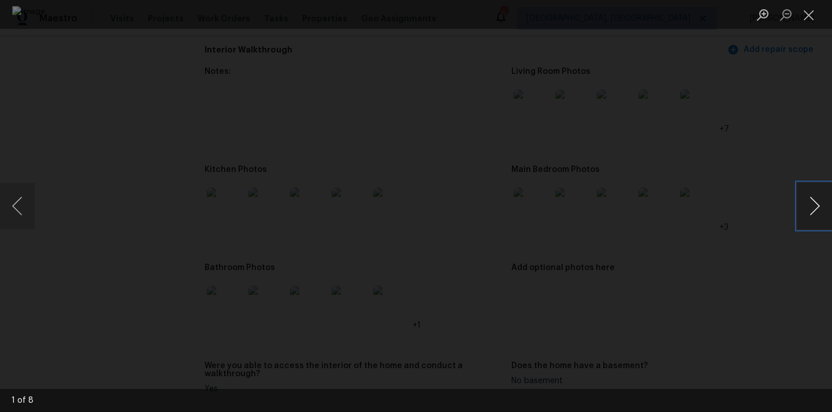
click at [814, 208] on button "Next image" at bounding box center [814, 206] width 35 height 46
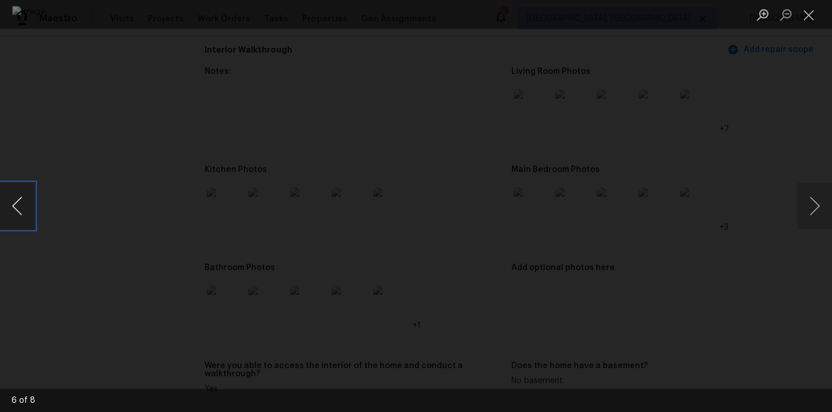
click at [18, 207] on button "Previous image" at bounding box center [17, 206] width 35 height 46
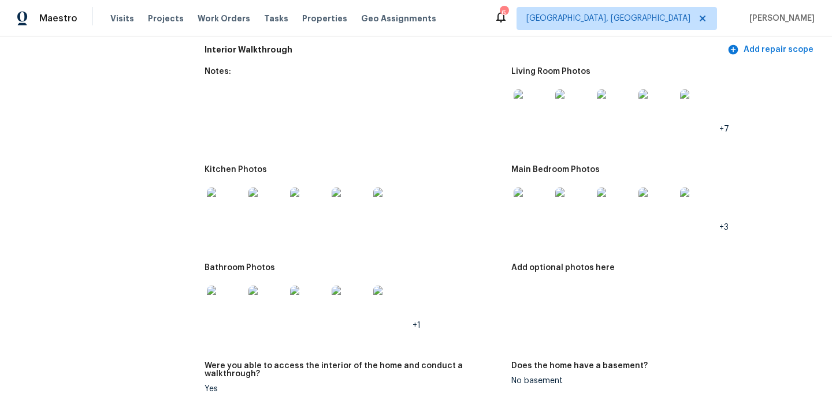
click at [686, 204] on img at bounding box center [698, 206] width 37 height 37
click at [307, 303] on img at bounding box center [308, 304] width 37 height 37
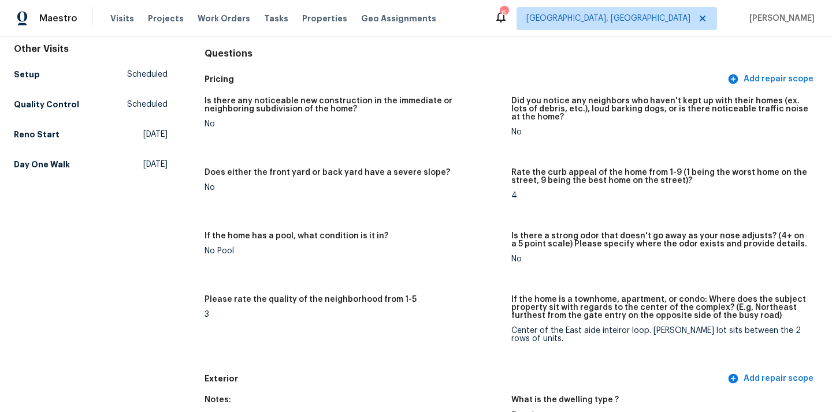
scroll to position [0, 0]
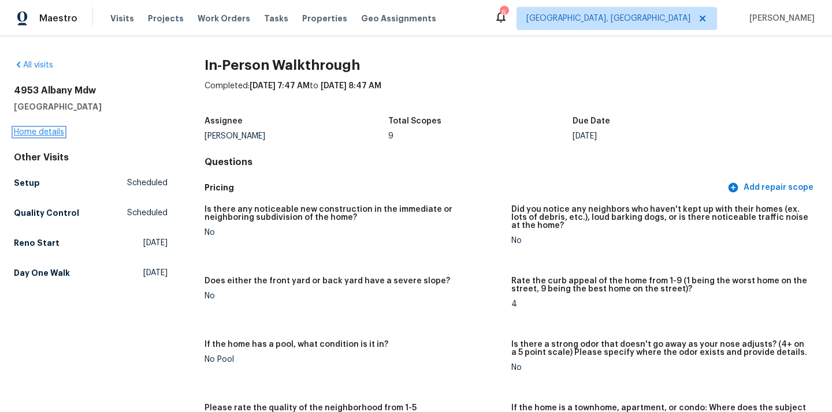
click at [42, 128] on link "Home details" at bounding box center [39, 132] width 50 height 8
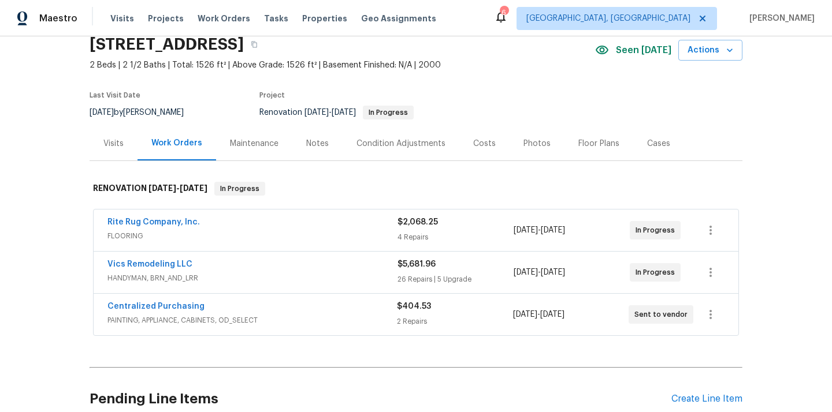
scroll to position [87, 0]
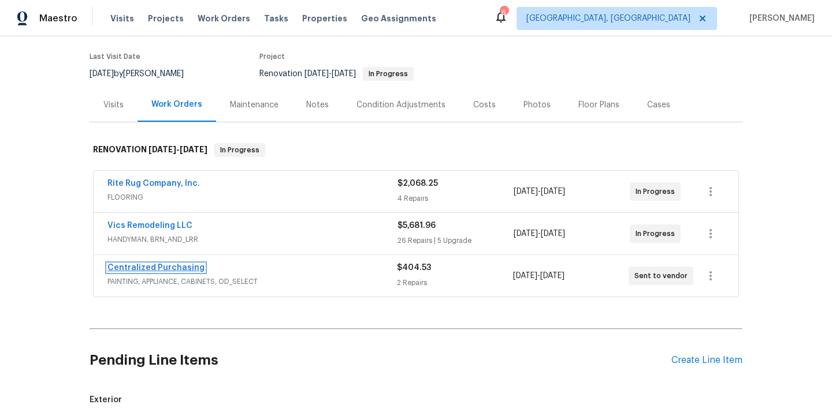
click at [173, 266] on link "Centralized Purchasing" at bounding box center [155, 268] width 97 height 8
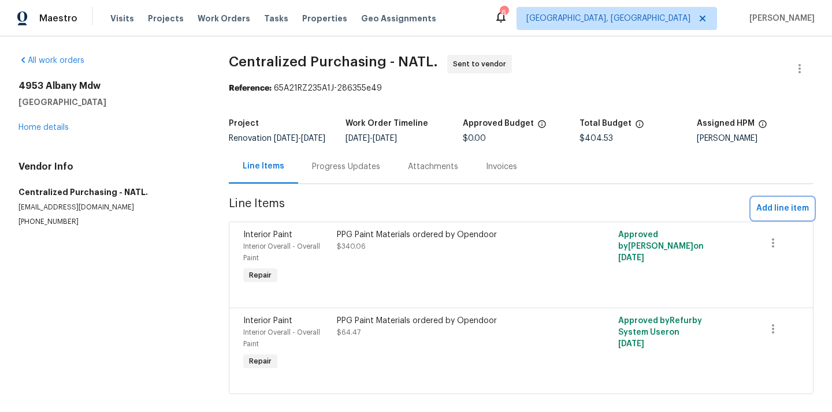
click at [771, 211] on span "Add line item" at bounding box center [782, 209] width 53 height 14
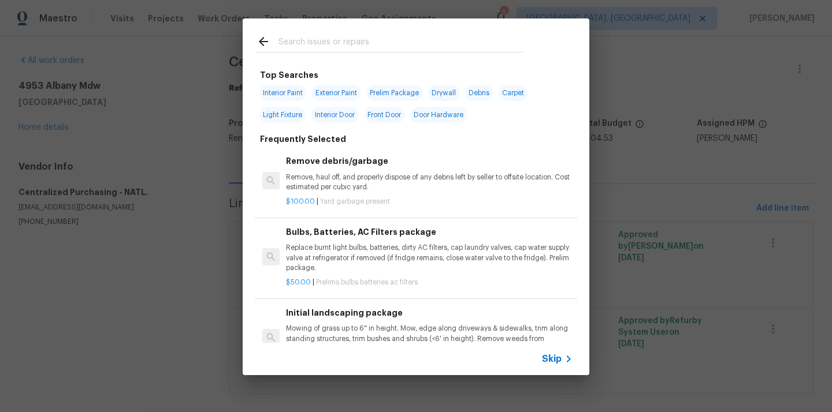
click at [426, 42] on input "text" at bounding box center [400, 43] width 245 height 17
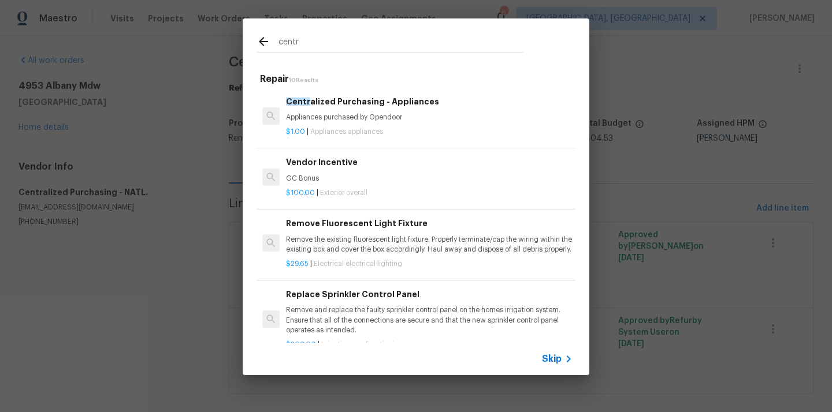
type input "centr"
click at [373, 120] on p "Appliances purchased by Opendoor" at bounding box center [429, 118] width 286 height 10
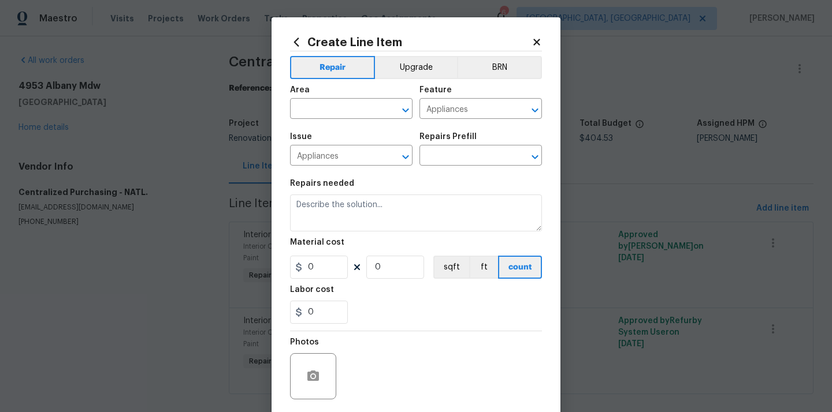
type input "Centralized Purchasing - Appliances $1.00"
type textarea "Appliances purchased by Opendoor"
type input "1"
click at [334, 104] on input "text" at bounding box center [335, 110] width 90 height 18
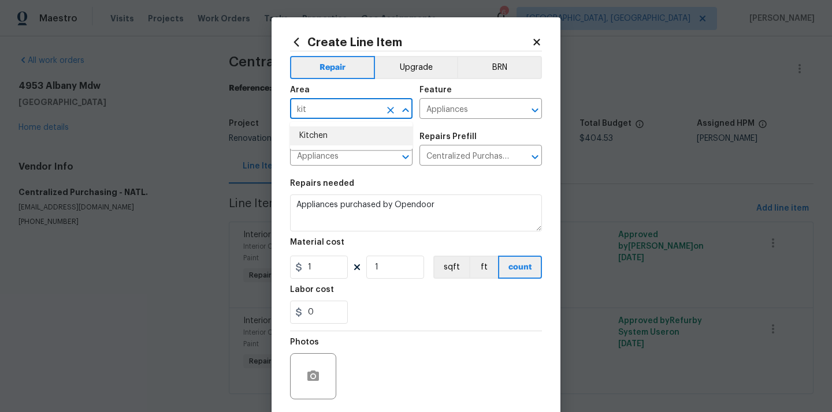
click at [318, 136] on li "Kitchen" at bounding box center [351, 135] width 122 height 19
type input "Kitchen"
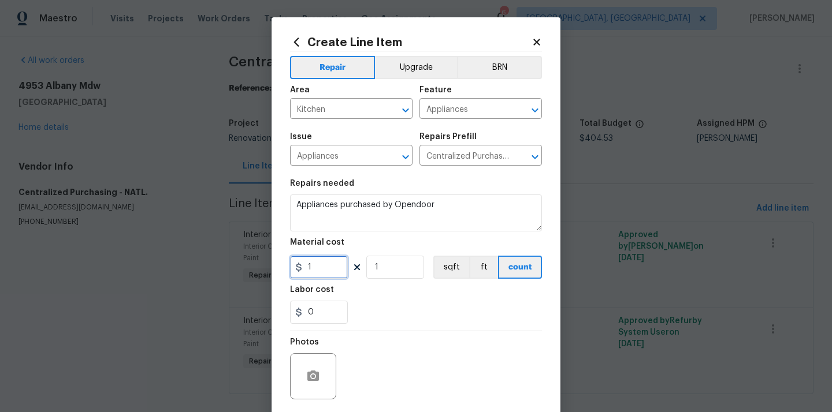
drag, startPoint x: 316, startPoint y: 264, endPoint x: 289, endPoint y: 263, distance: 27.7
click at [289, 264] on div "Create Line Item Repair Upgrade BRN Area Kitchen ​ Feature Appliances ​ Issue A…" at bounding box center [415, 248] width 289 height 463
paste input "2598.56"
type input "2598.56"
click at [382, 291] on div "Labor cost" at bounding box center [416, 293] width 252 height 15
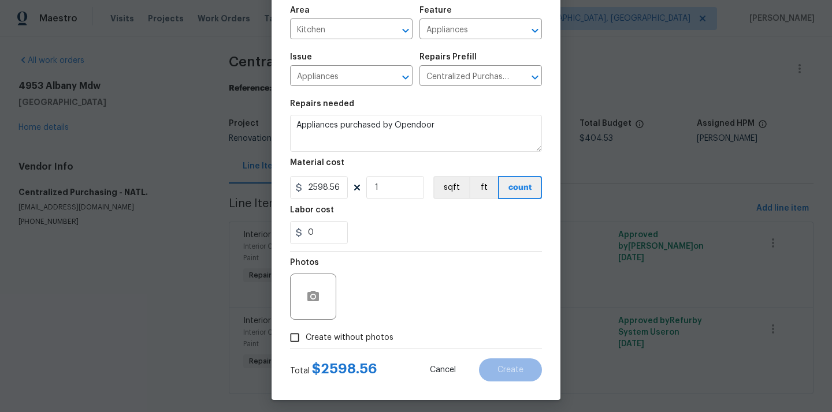
scroll to position [85, 0]
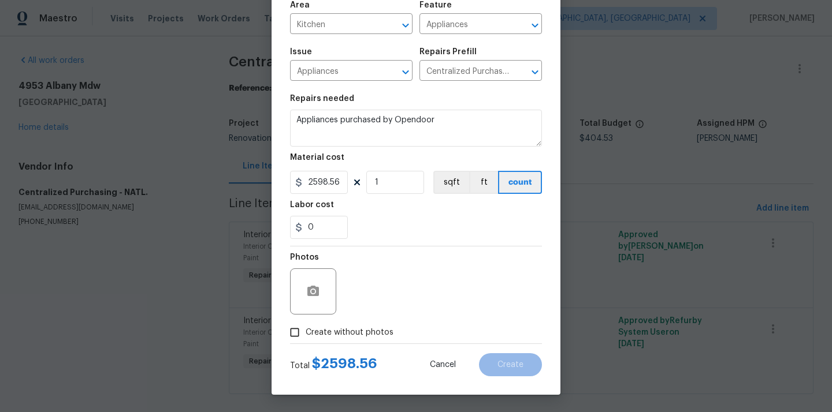
click at [350, 337] on span "Create without photos" at bounding box center [350, 333] width 88 height 12
click at [306, 337] on input "Create without photos" at bounding box center [295, 333] width 22 height 22
checkbox input "true"
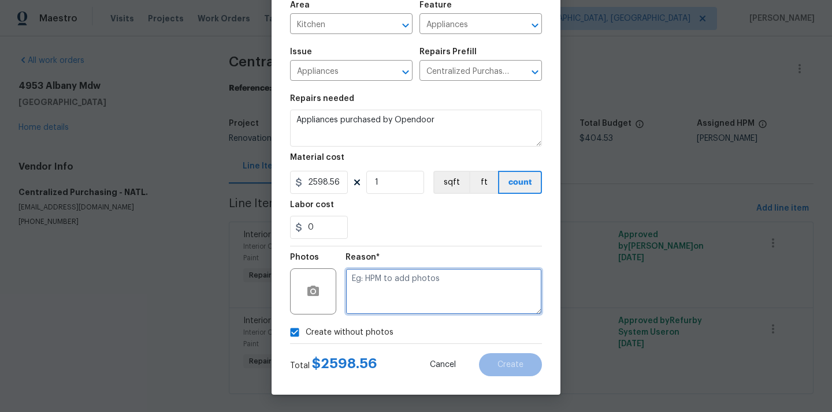
click at [379, 286] on textarea at bounding box center [443, 292] width 196 height 46
type textarea "N/A"
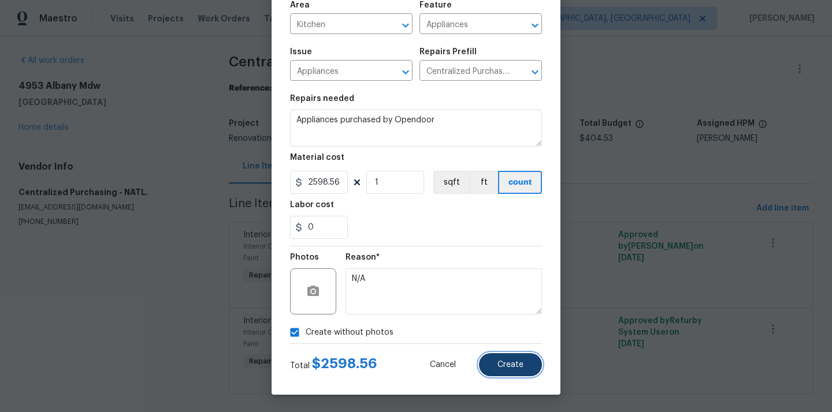
click at [504, 374] on button "Create" at bounding box center [510, 364] width 63 height 23
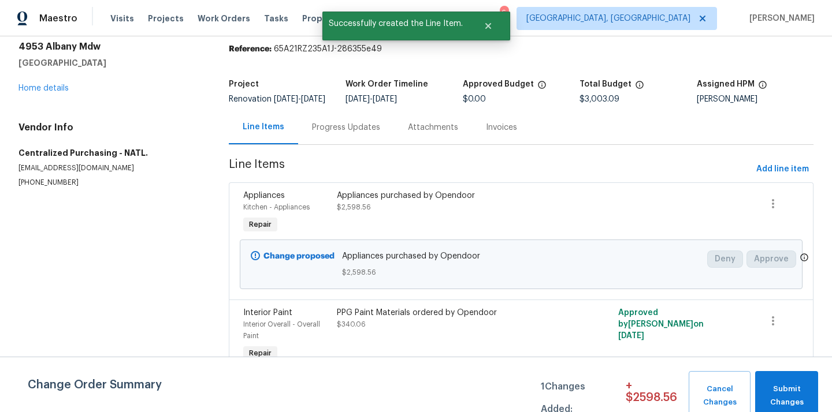
scroll to position [58, 0]
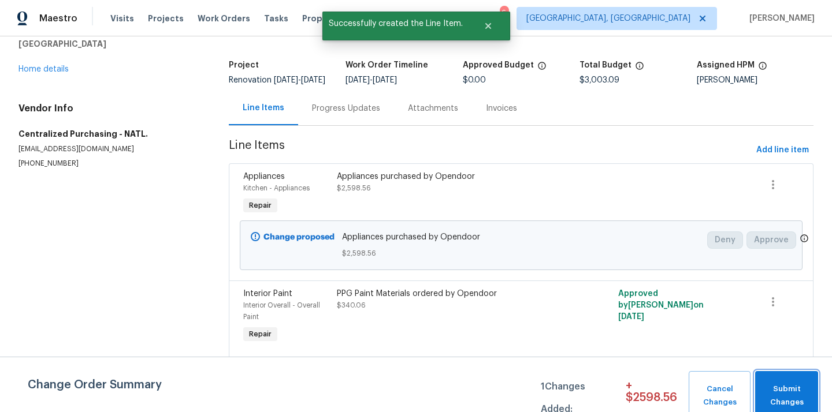
click at [786, 386] on span "Submit Changes" at bounding box center [786, 396] width 51 height 27
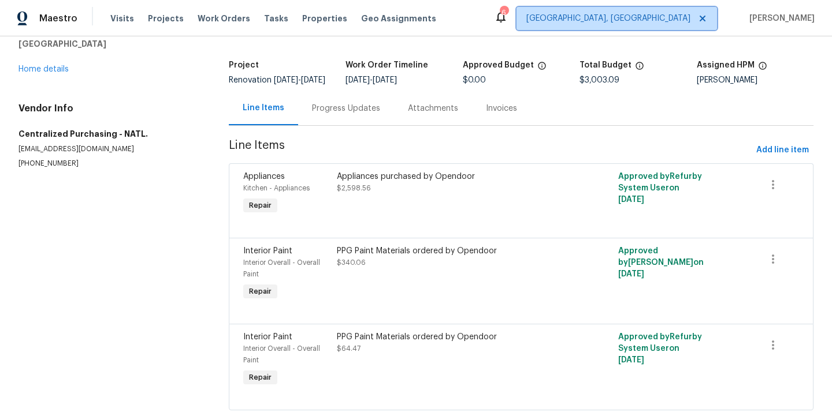
click at [668, 14] on span "[GEOGRAPHIC_DATA], [GEOGRAPHIC_DATA]" at bounding box center [608, 19] width 164 height 12
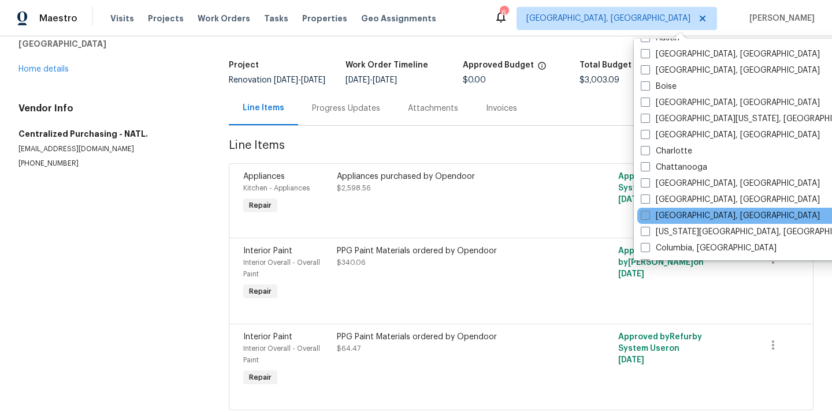
scroll to position [95, 0]
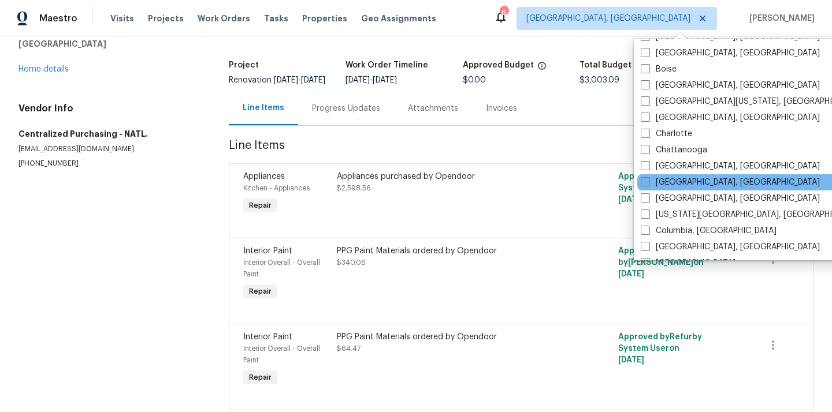
click at [671, 184] on label "[GEOGRAPHIC_DATA], [GEOGRAPHIC_DATA]" at bounding box center [729, 183] width 179 height 12
click at [648, 184] on input "[GEOGRAPHIC_DATA], [GEOGRAPHIC_DATA]" at bounding box center [644, 181] width 8 height 8
checkbox input "true"
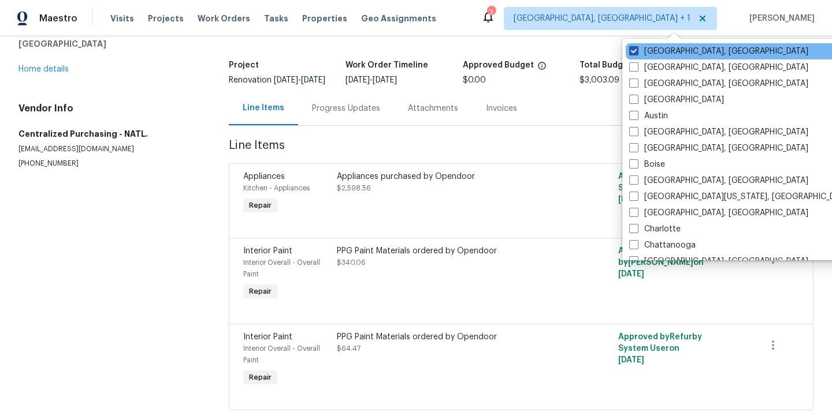
click at [648, 46] on label "[GEOGRAPHIC_DATA], [GEOGRAPHIC_DATA]" at bounding box center [718, 52] width 179 height 12
click at [636, 46] on input "[GEOGRAPHIC_DATA], [GEOGRAPHIC_DATA]" at bounding box center [633, 50] width 8 height 8
checkbox input "false"
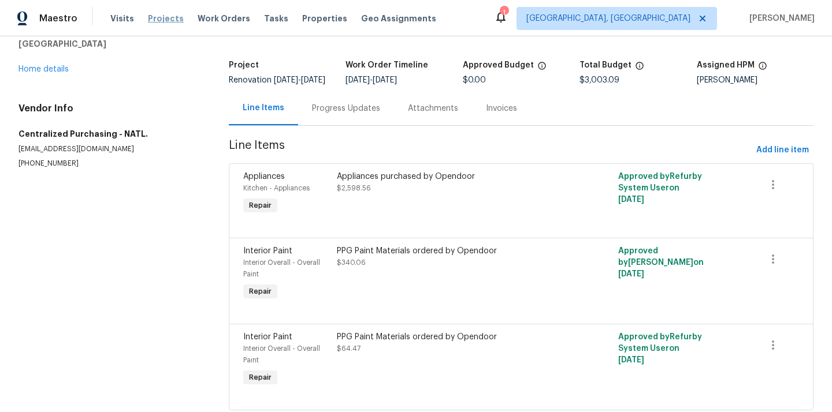
click at [159, 20] on span "Projects" at bounding box center [166, 19] width 36 height 12
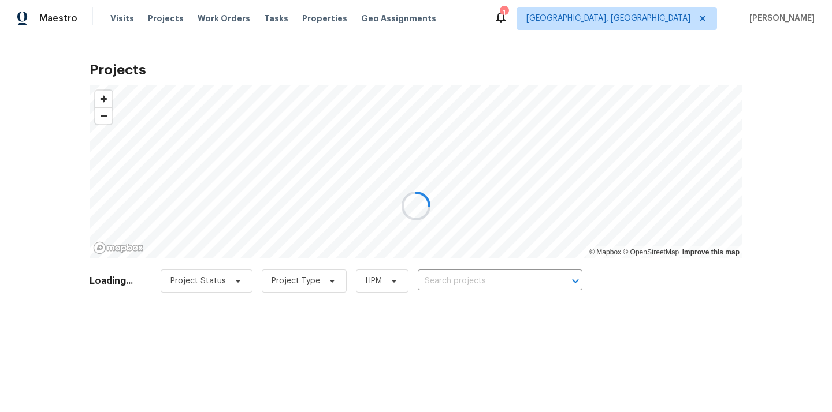
click at [473, 286] on div at bounding box center [416, 206] width 832 height 412
click at [472, 284] on div at bounding box center [416, 206] width 832 height 412
click at [470, 277] on div at bounding box center [416, 206] width 832 height 412
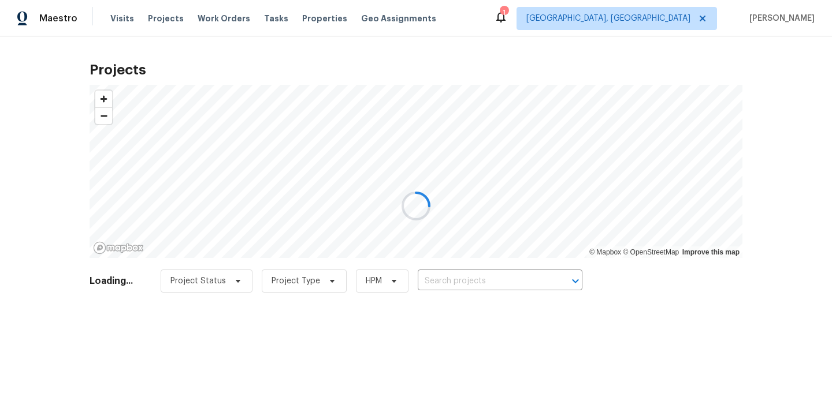
click at [470, 277] on div at bounding box center [416, 206] width 832 height 412
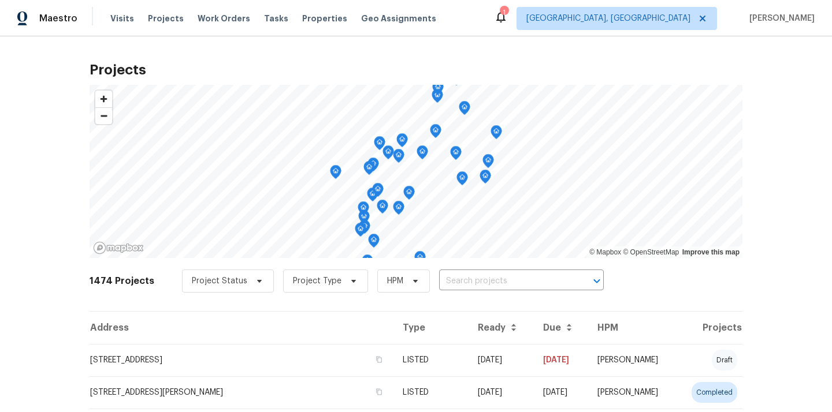
click at [470, 277] on input "text" at bounding box center [505, 282] width 132 height 18
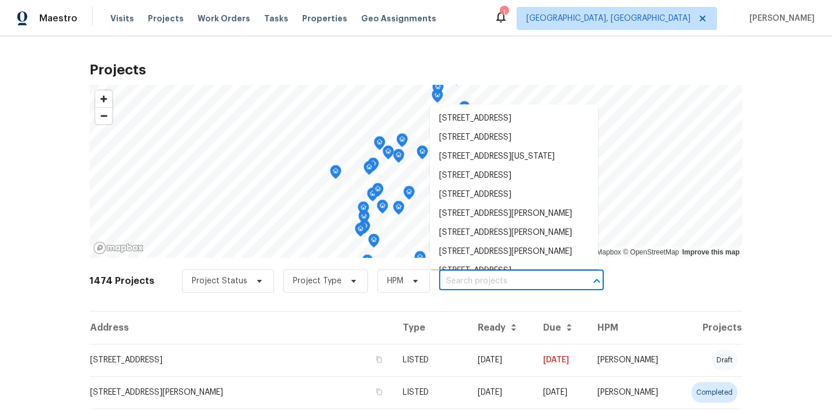
paste input "[STREET_ADDRESS]"
type input "[STREET_ADDRESS]"
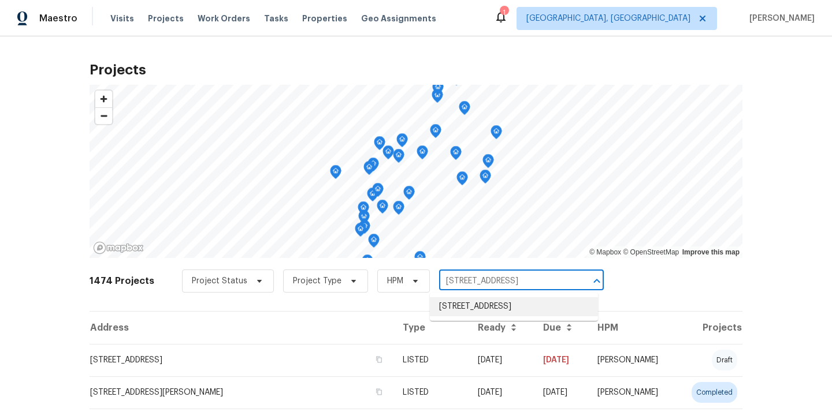
click at [465, 310] on li "[STREET_ADDRESS]" at bounding box center [514, 306] width 168 height 19
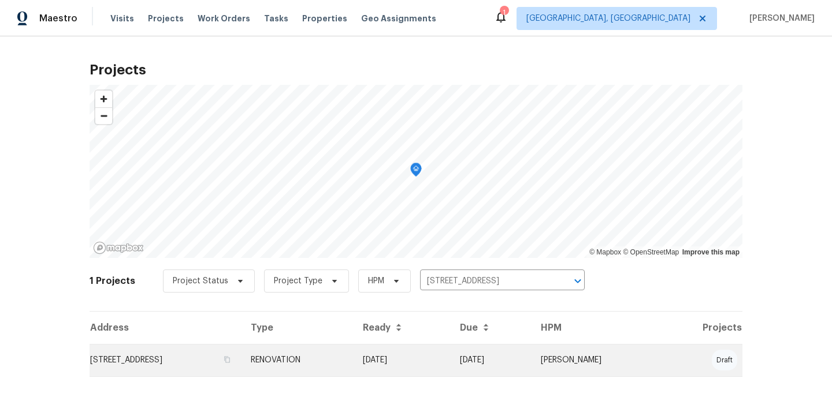
click at [353, 367] on td "RENOVATION" at bounding box center [297, 360] width 112 height 32
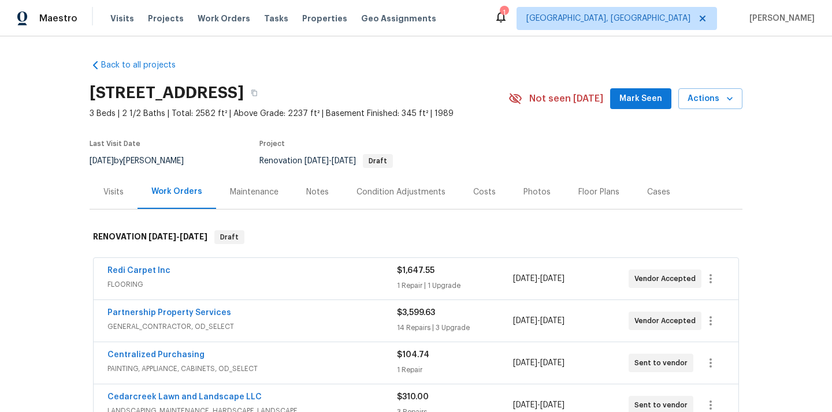
click at [244, 95] on h2 "[STREET_ADDRESS]" at bounding box center [167, 93] width 154 height 12
copy h2 "45247"
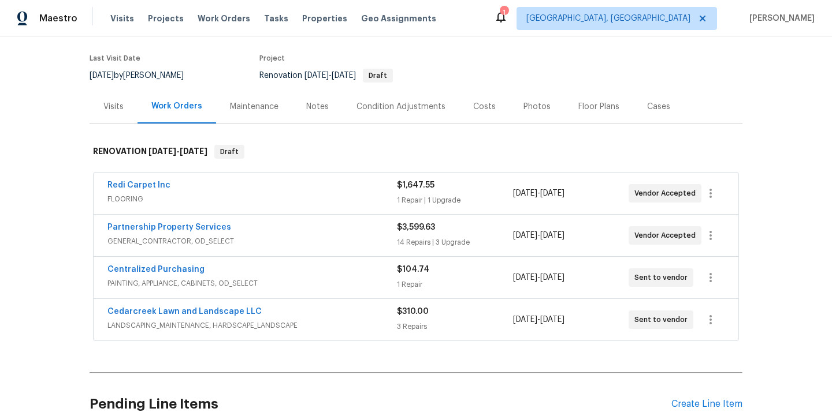
scroll to position [125, 0]
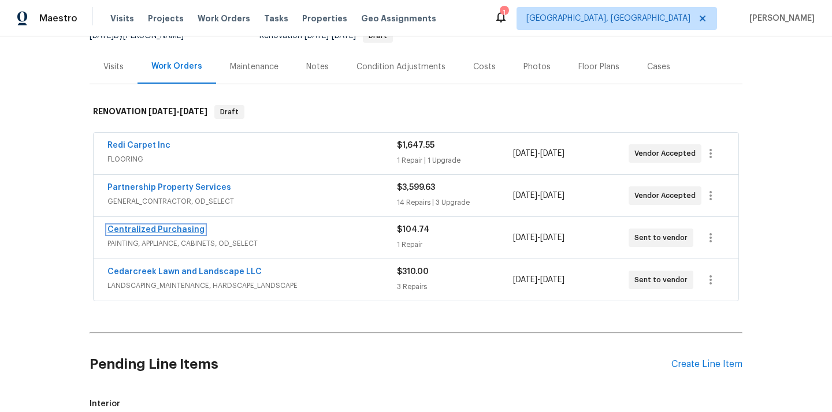
click at [151, 233] on link "Centralized Purchasing" at bounding box center [155, 230] width 97 height 8
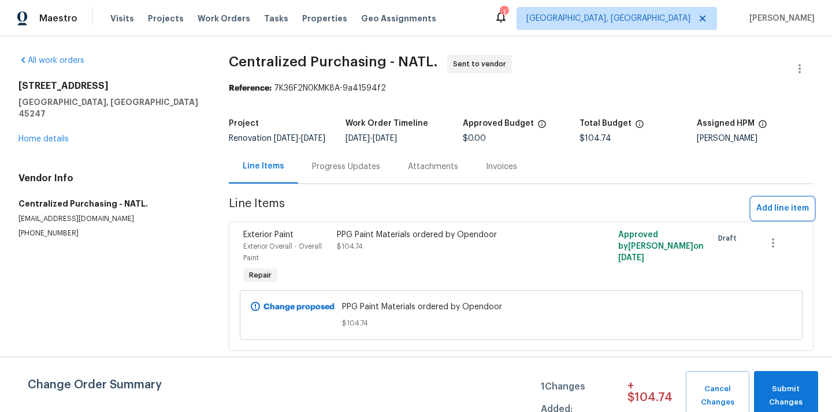
click at [778, 216] on span "Add line item" at bounding box center [782, 209] width 53 height 14
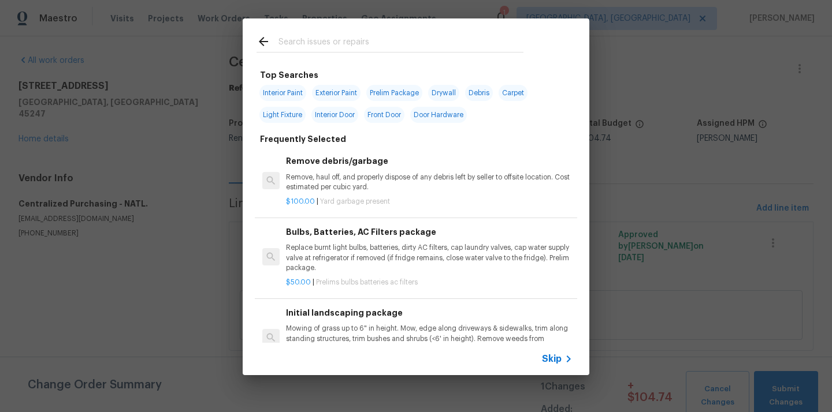
click at [427, 43] on input "text" at bounding box center [400, 43] width 245 height 17
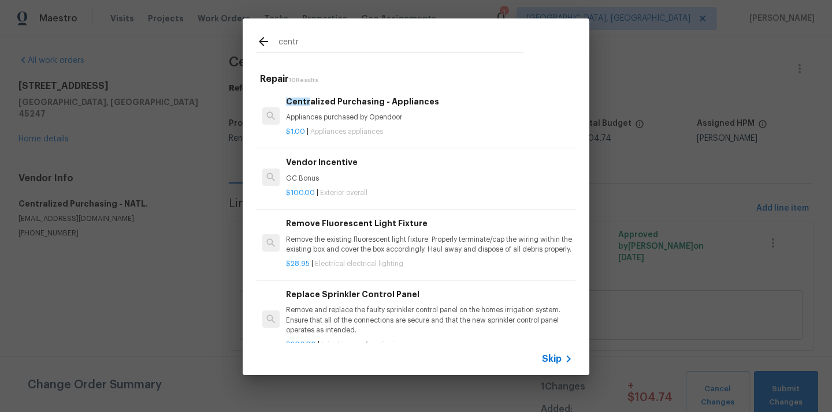
type input "centr"
click at [377, 113] on div "Centr alized Purchasing - Appliances Appliances purchased by Opendoor" at bounding box center [429, 109] width 286 height 28
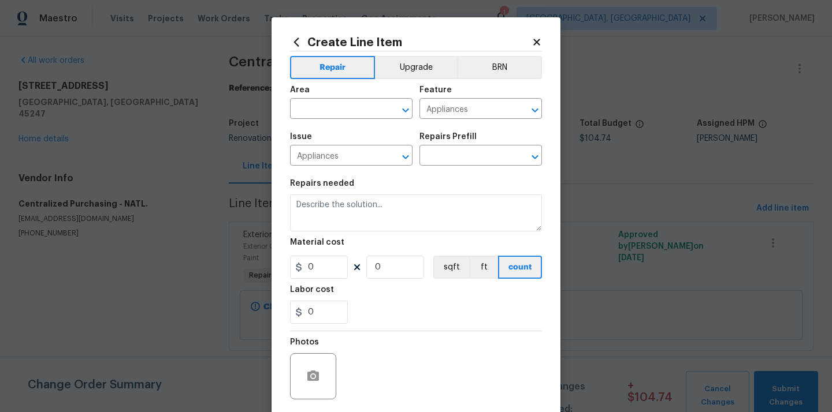
type input "Centralized Purchasing - Appliances $1.00"
type textarea "Appliances purchased by Opendoor"
type input "1"
click at [351, 104] on input "text" at bounding box center [335, 110] width 90 height 18
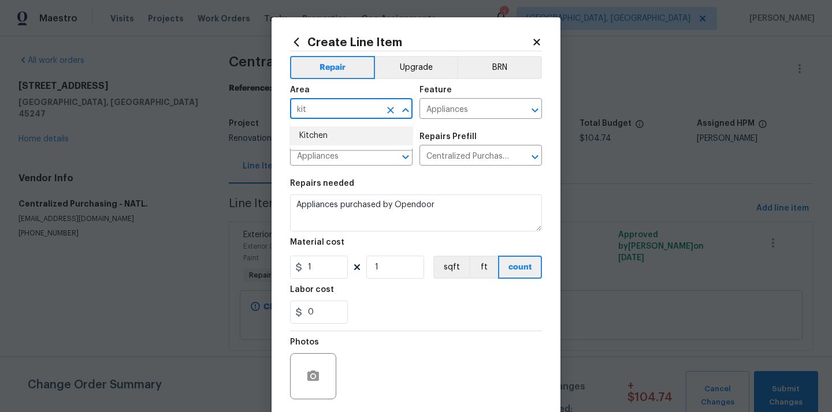
click at [323, 132] on li "Kitchen" at bounding box center [351, 135] width 122 height 19
type input "Kitchen"
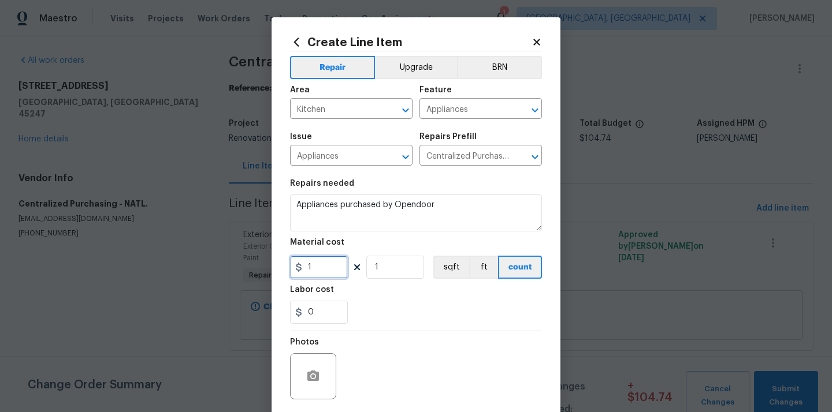
drag, startPoint x: 323, startPoint y: 270, endPoint x: 272, endPoint y: 269, distance: 50.8
click at [272, 269] on div "Create Line Item Repair Upgrade BRN Area Kitchen ​ Feature Appliances ​ Issue A…" at bounding box center [415, 248] width 289 height 463
paste input "2020.04"
type input "2020.04"
click at [388, 310] on div "0" at bounding box center [416, 312] width 252 height 23
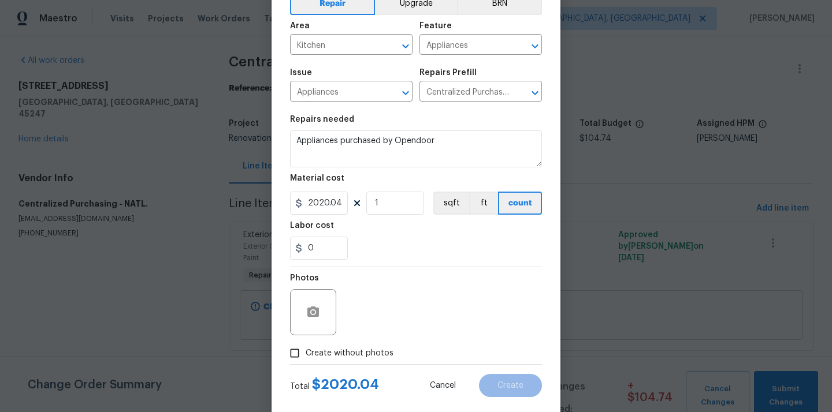
scroll to position [85, 0]
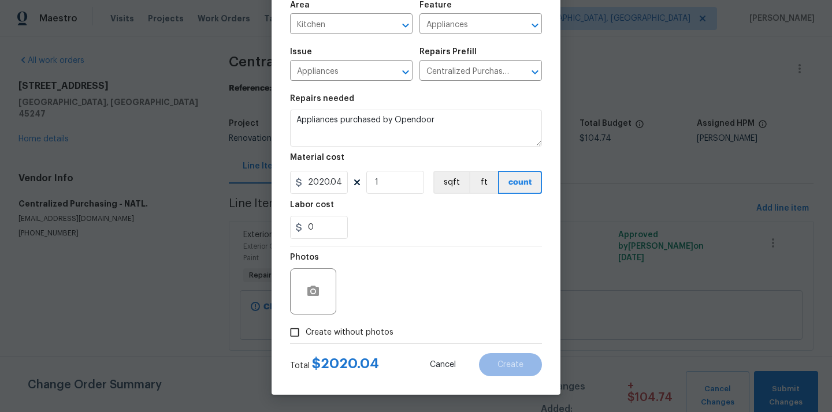
click at [361, 330] on span "Create without photos" at bounding box center [350, 333] width 88 height 12
click at [306, 330] on input "Create without photos" at bounding box center [295, 333] width 22 height 22
checkbox input "true"
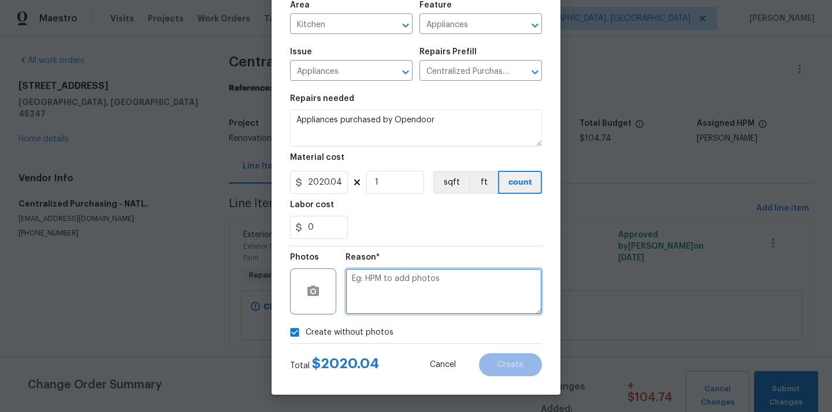
click at [379, 287] on textarea at bounding box center [443, 292] width 196 height 46
type textarea "N/A"
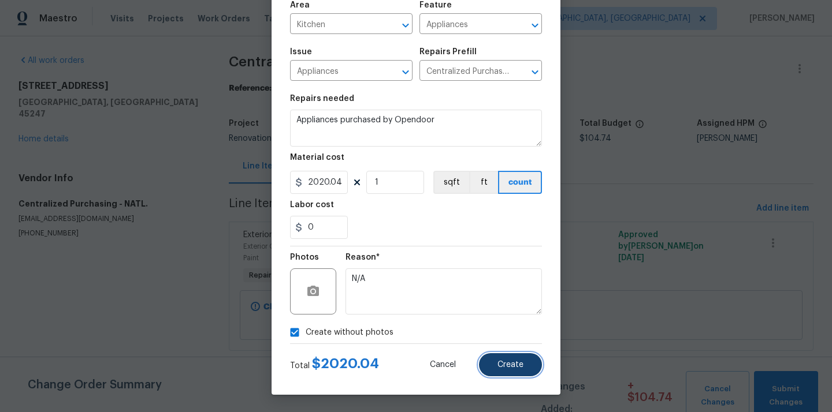
click at [496, 363] on button "Create" at bounding box center [510, 364] width 63 height 23
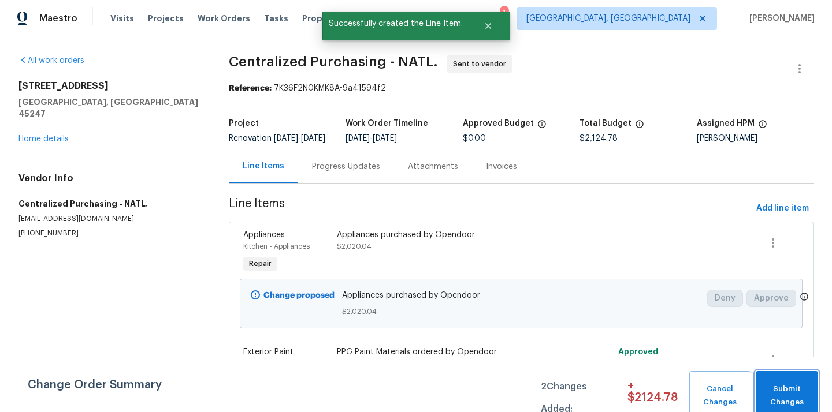
click at [773, 390] on span "Submit Changes" at bounding box center [786, 396] width 51 height 27
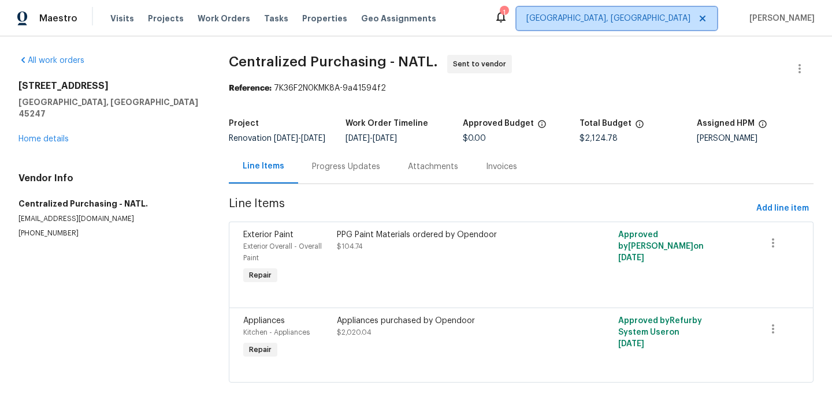
click at [672, 18] on span "[GEOGRAPHIC_DATA], [GEOGRAPHIC_DATA]" at bounding box center [608, 19] width 164 height 12
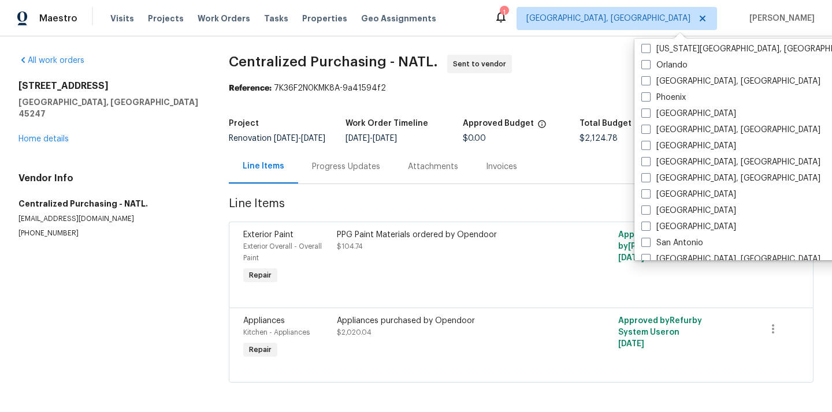
scroll to position [626, 0]
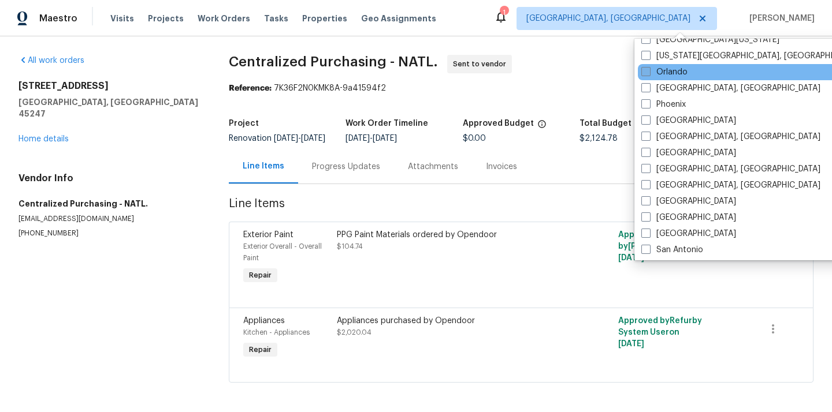
click at [666, 72] on label "Orlando" at bounding box center [664, 72] width 46 height 12
click at [649, 72] on input "Orlando" at bounding box center [645, 70] width 8 height 8
checkbox input "true"
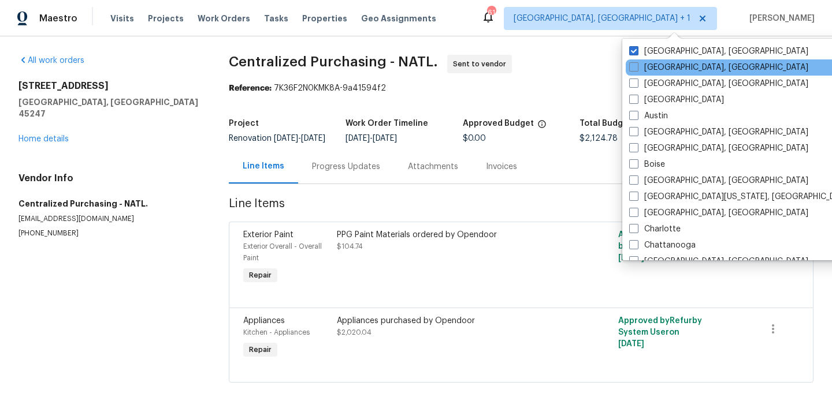
click at [649, 60] on div "[GEOGRAPHIC_DATA], [GEOGRAPHIC_DATA]" at bounding box center [741, 67] width 233 height 16
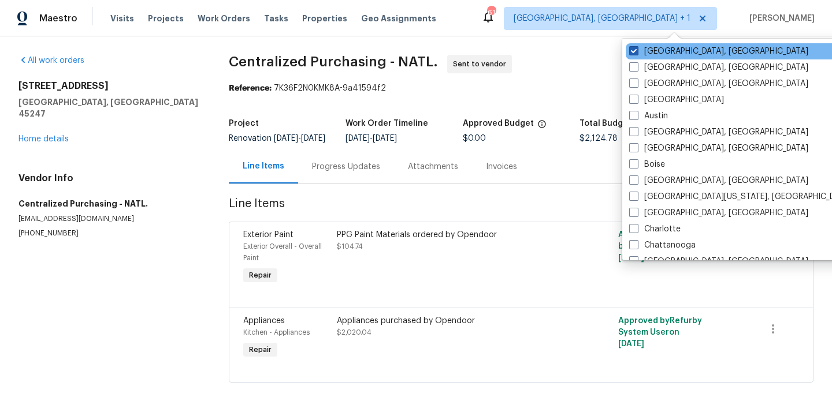
click at [648, 51] on label "[GEOGRAPHIC_DATA], [GEOGRAPHIC_DATA]" at bounding box center [718, 52] width 179 height 12
click at [636, 51] on input "[GEOGRAPHIC_DATA], [GEOGRAPHIC_DATA]" at bounding box center [633, 50] width 8 height 8
checkbox input "false"
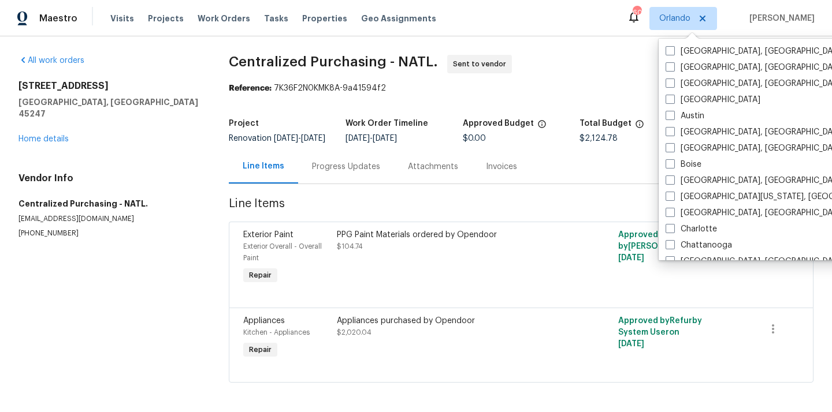
click at [151, 25] on div "Visits Projects Work Orders Tasks Properties Geo Assignments" at bounding box center [280, 18] width 340 height 23
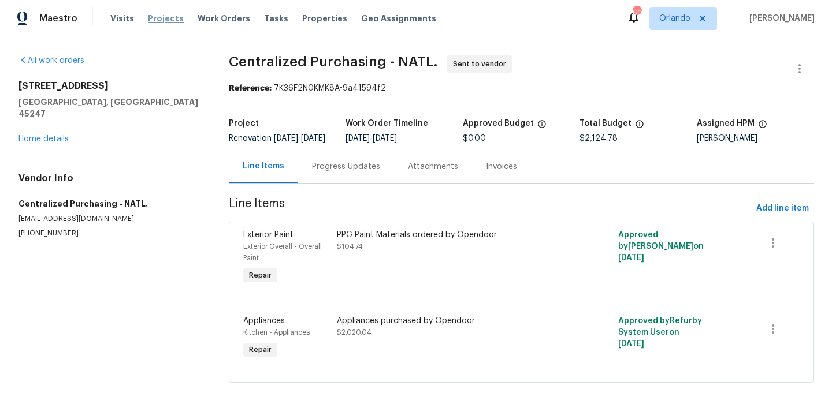
click at [152, 15] on span "Projects" at bounding box center [166, 19] width 36 height 12
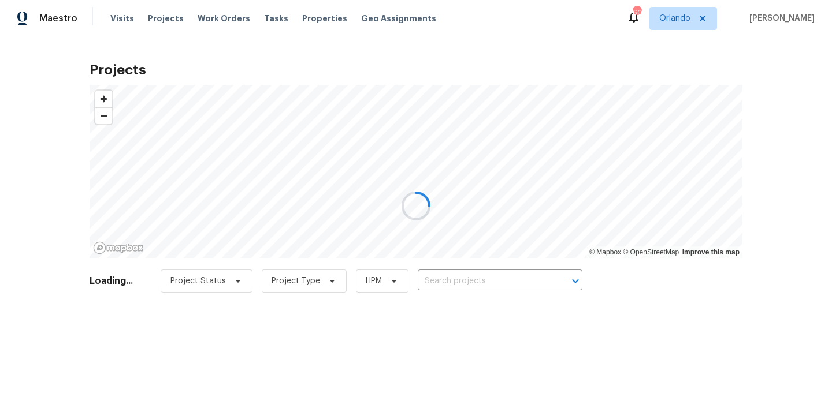
click at [474, 275] on div at bounding box center [416, 206] width 832 height 412
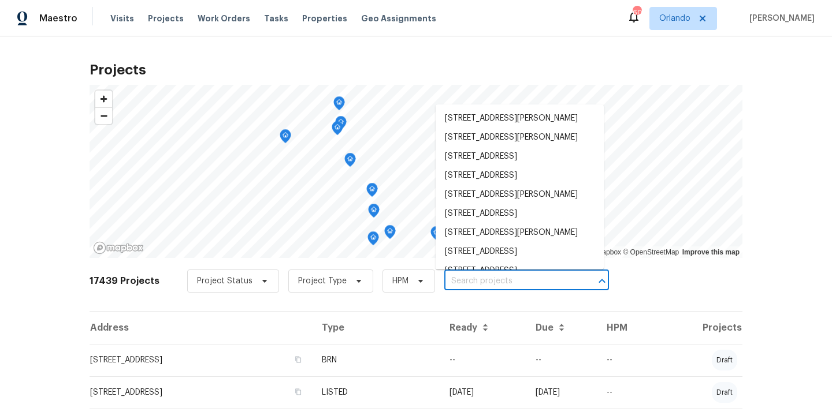
click at [472, 280] on input "text" at bounding box center [510, 282] width 132 height 18
paste input "[STREET_ADDRESS]"
type input "[STREET_ADDRESS]"
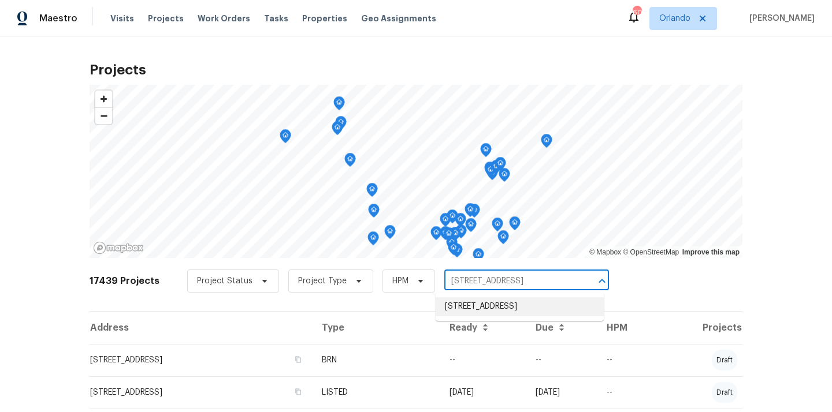
click at [471, 304] on li "[STREET_ADDRESS]" at bounding box center [519, 306] width 168 height 19
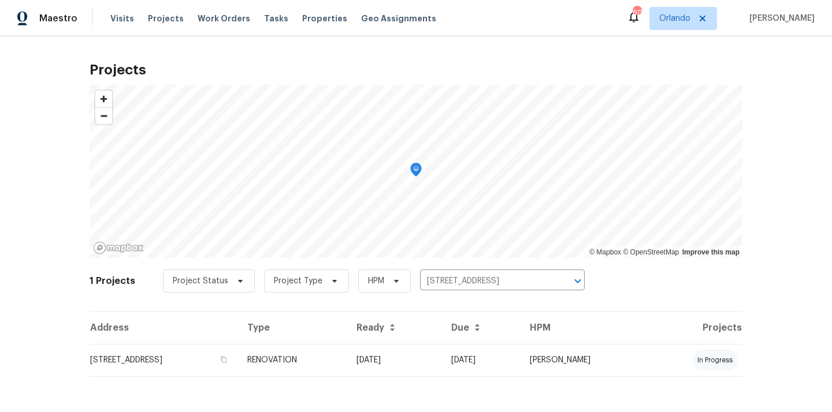
click at [238, 357] on td "[STREET_ADDRESS]" at bounding box center [164, 360] width 148 height 32
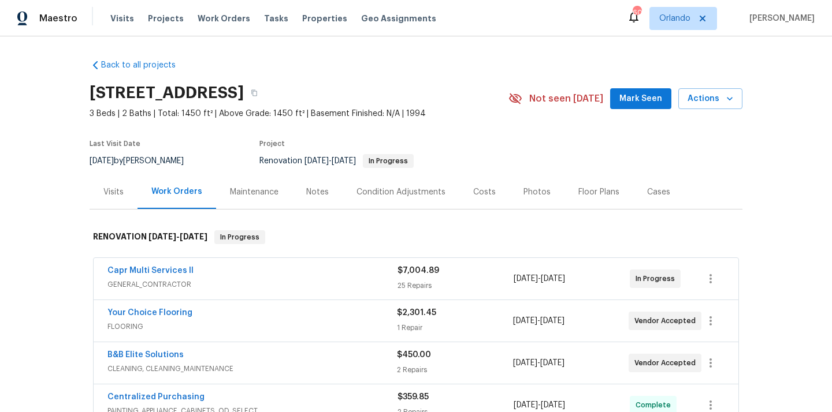
click at [244, 93] on h2 "[STREET_ADDRESS]" at bounding box center [167, 93] width 154 height 12
copy h2 "34491"
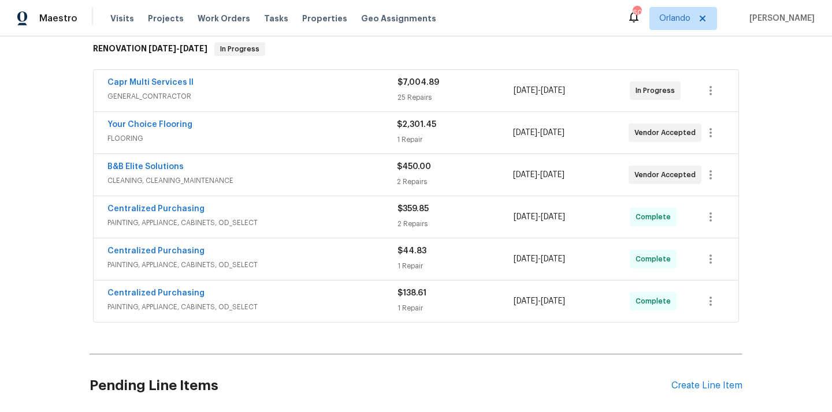
scroll to position [187, 0]
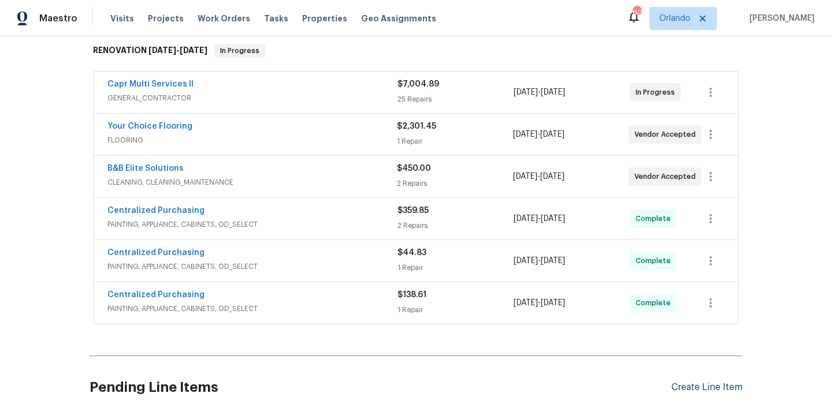
click at [696, 388] on div "Create Line Item" at bounding box center [706, 387] width 71 height 11
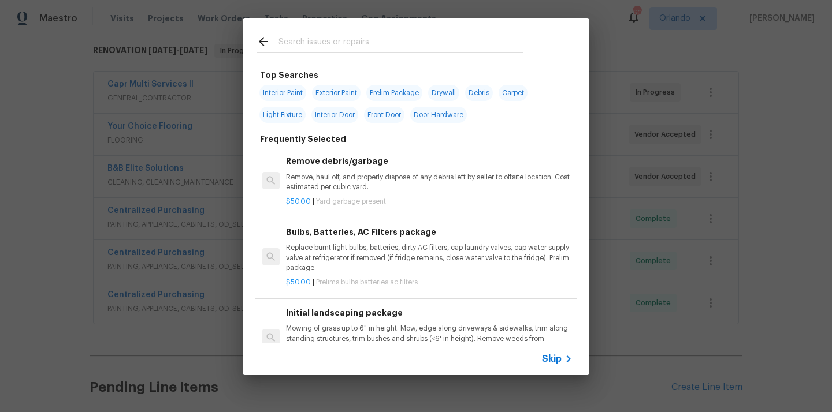
click at [449, 44] on input "text" at bounding box center [400, 43] width 245 height 17
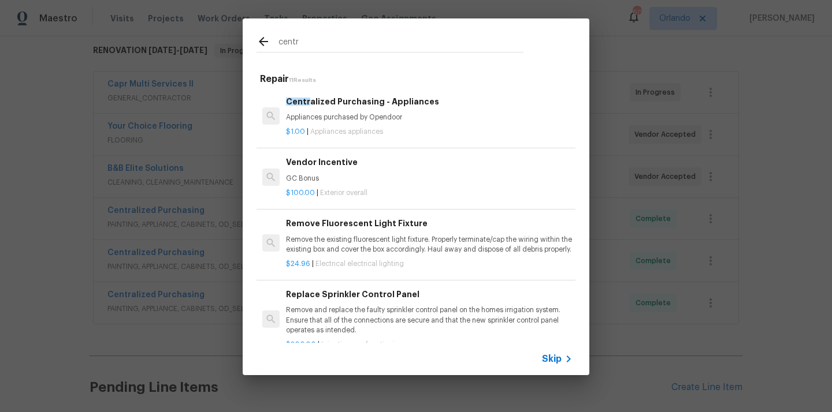
type input "centr"
click at [411, 122] on div "$1.00 | Appliances appliances" at bounding box center [429, 129] width 286 height 14
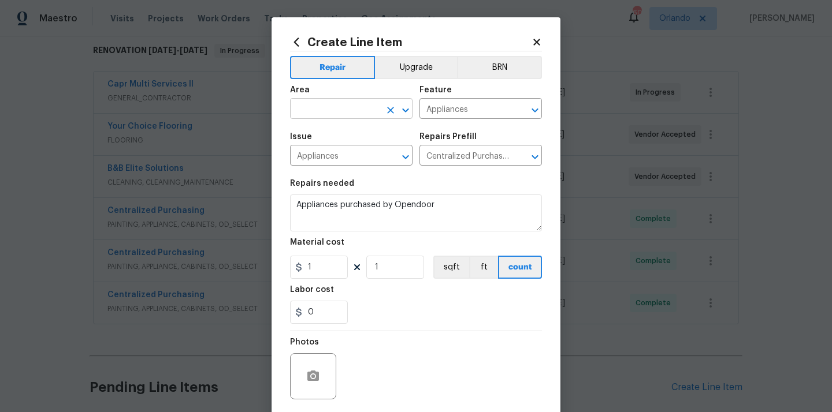
click at [330, 111] on input "text" at bounding box center [335, 110] width 90 height 18
click at [338, 137] on li "Kitchen" at bounding box center [351, 135] width 122 height 19
type input "Kitchen"
drag, startPoint x: 322, startPoint y: 266, endPoint x: 291, endPoint y: 265, distance: 30.6
click at [291, 265] on input "1" at bounding box center [319, 267] width 58 height 23
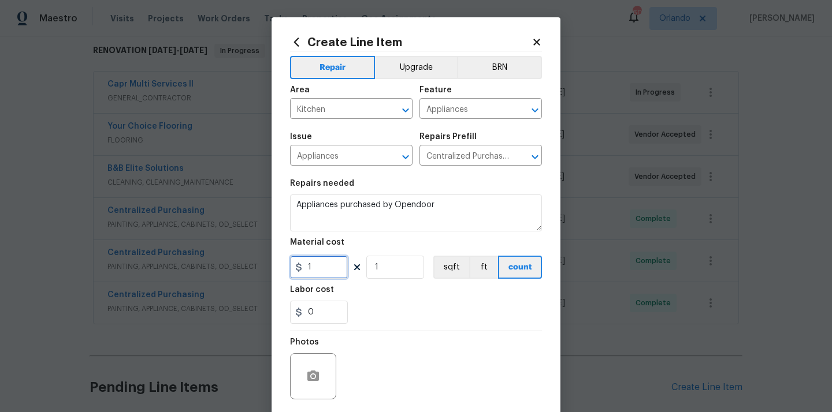
paste input "427.24"
type input "427.24"
click at [381, 298] on div "Labor cost" at bounding box center [416, 293] width 252 height 15
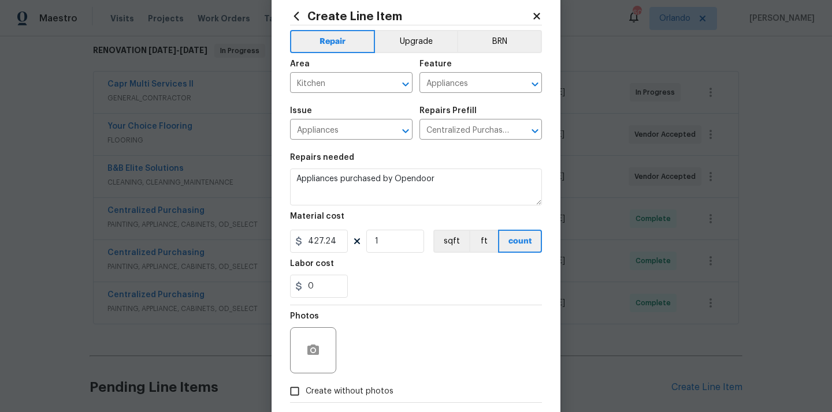
scroll to position [85, 0]
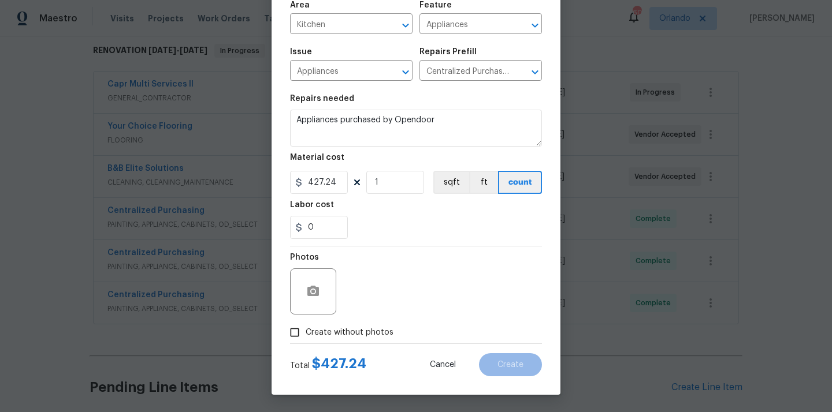
click at [368, 332] on span "Create without photos" at bounding box center [350, 333] width 88 height 12
click at [306, 332] on input "Create without photos" at bounding box center [295, 333] width 22 height 22
checkbox input "true"
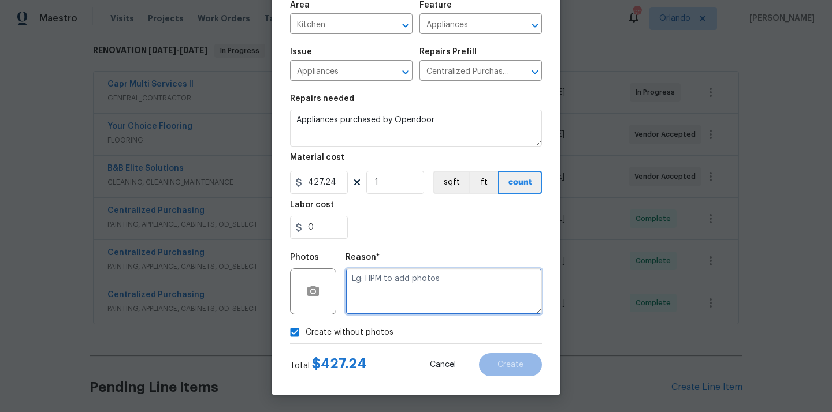
drag, startPoint x: 383, startPoint y: 293, endPoint x: 383, endPoint y: 277, distance: 16.2
click at [383, 293] on textarea at bounding box center [443, 292] width 196 height 46
type textarea "N/A"
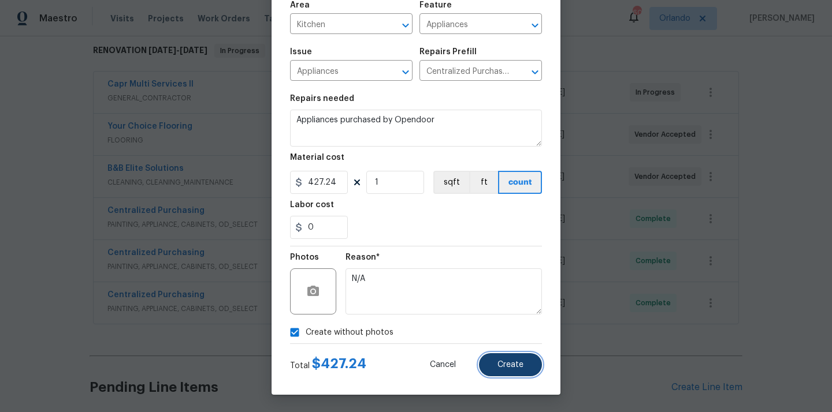
click at [506, 357] on button "Create" at bounding box center [510, 364] width 63 height 23
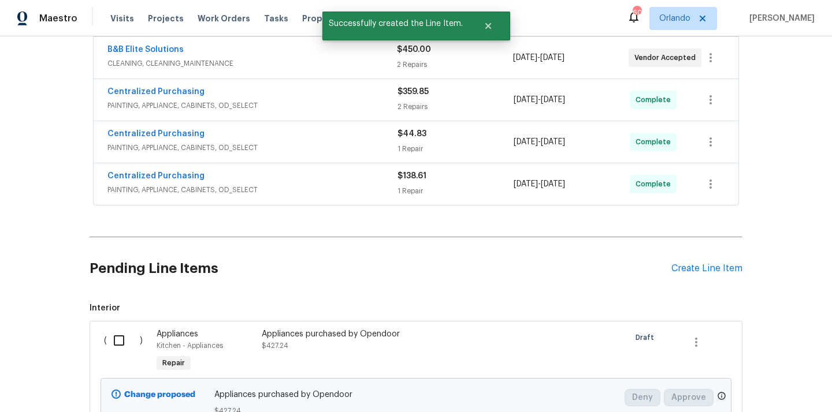
scroll to position [348, 0]
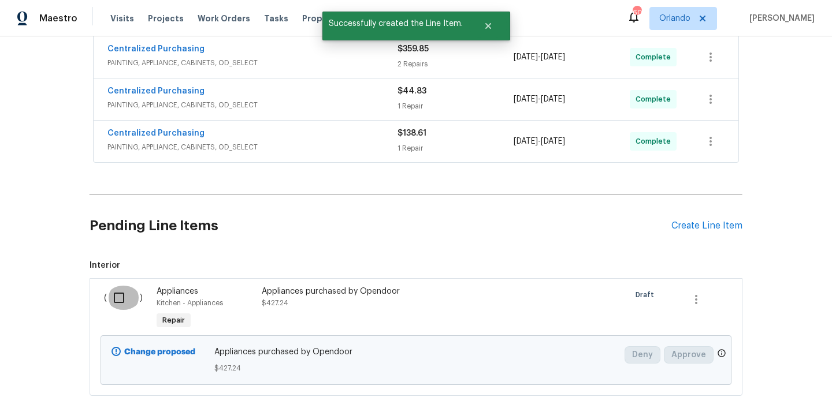
click at [133, 295] on input "checkbox" at bounding box center [123, 298] width 33 height 24
checkbox input "true"
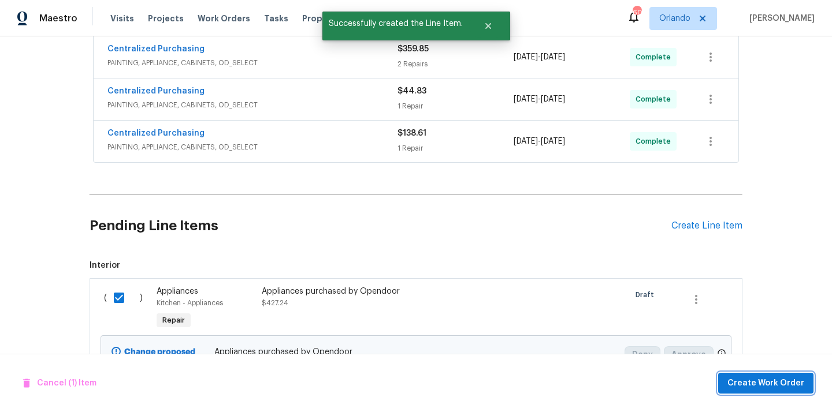
click at [748, 381] on span "Create Work Order" at bounding box center [765, 384] width 77 height 14
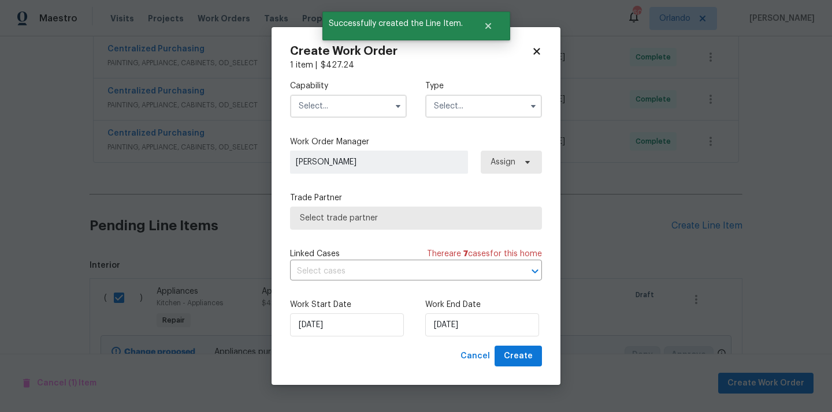
click at [341, 100] on input "text" at bounding box center [348, 106] width 117 height 23
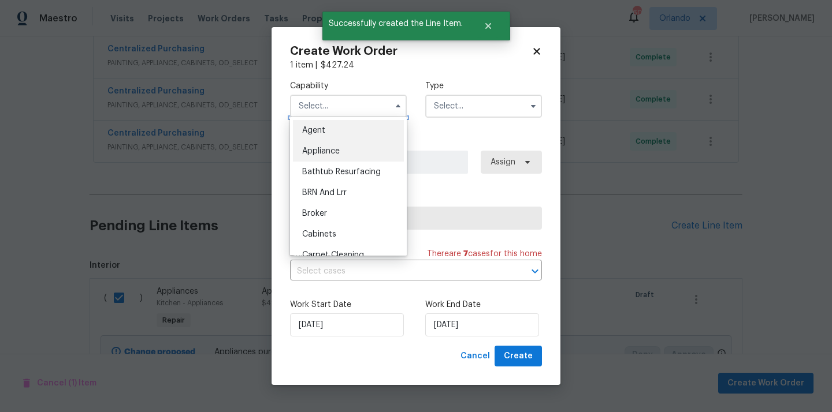
click at [344, 143] on div "Appliance" at bounding box center [348, 151] width 111 height 21
type input "Appliance"
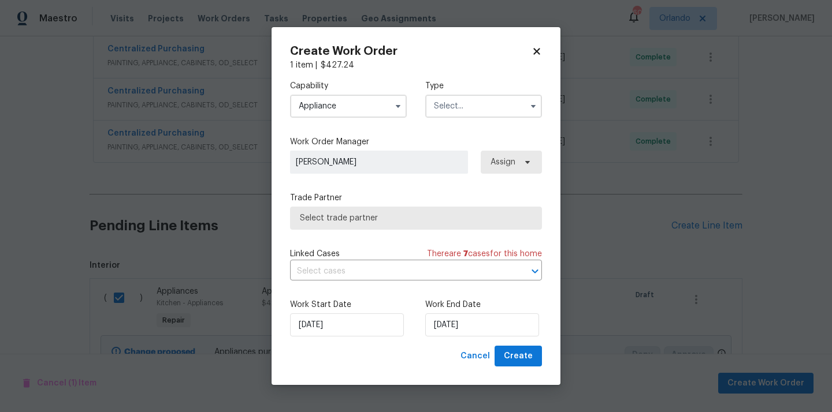
click at [482, 102] on input "text" at bounding box center [483, 106] width 117 height 23
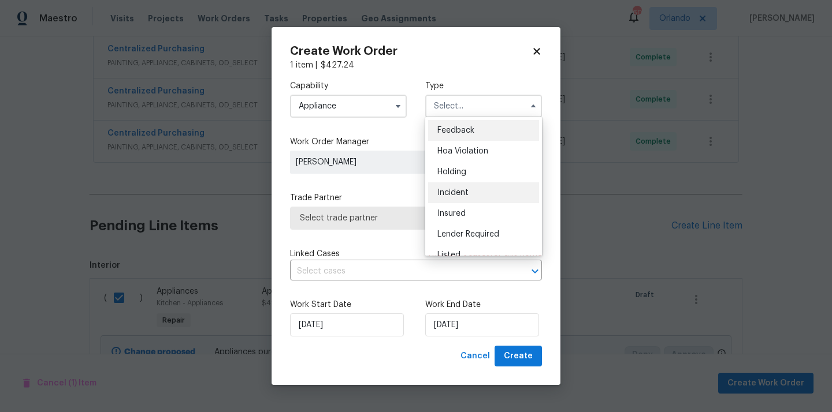
scroll to position [262, 0]
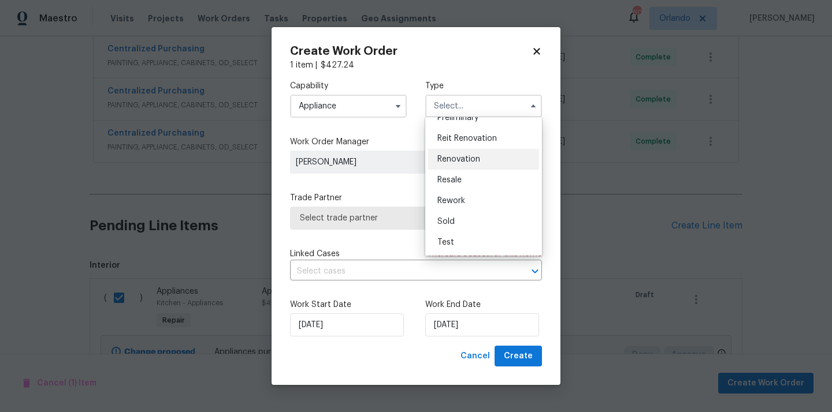
click at [475, 158] on span "Renovation" at bounding box center [458, 159] width 43 height 8
type input "Renovation"
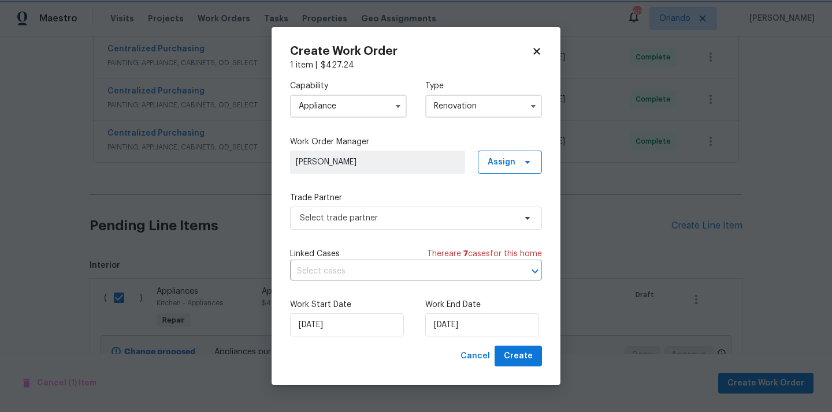
scroll to position [0, 0]
click at [517, 168] on span "Assign" at bounding box center [510, 162] width 64 height 23
click at [515, 212] on div "Assign to me" at bounding box center [511, 211] width 50 height 12
click at [410, 213] on span "Select trade partner" at bounding box center [407, 219] width 215 height 12
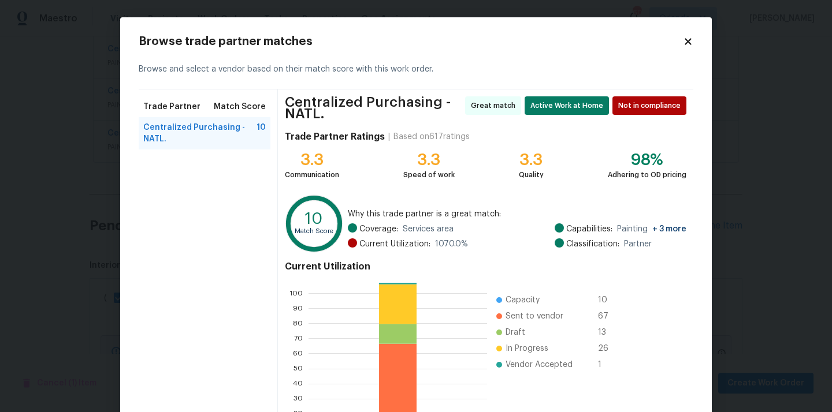
scroll to position [102, 0]
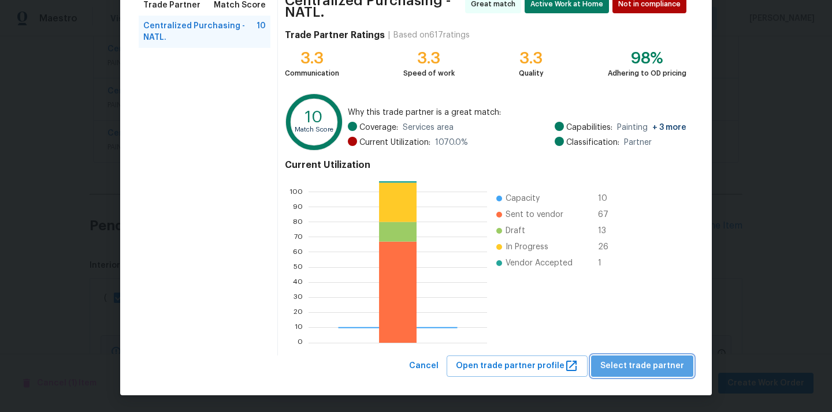
click at [651, 371] on span "Select trade partner" at bounding box center [642, 366] width 84 height 14
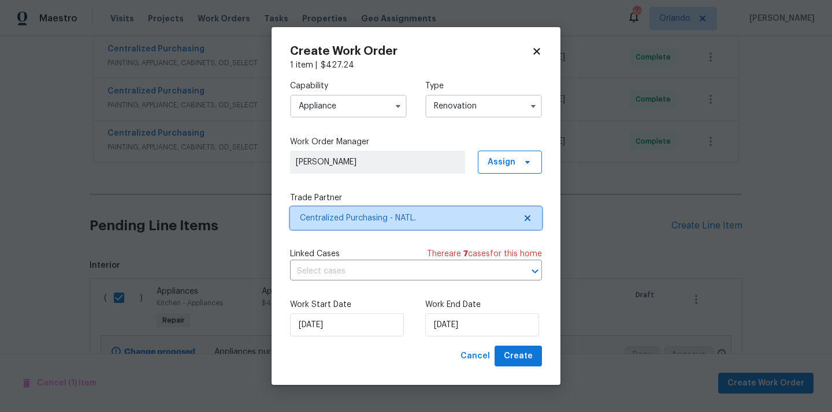
scroll to position [0, 0]
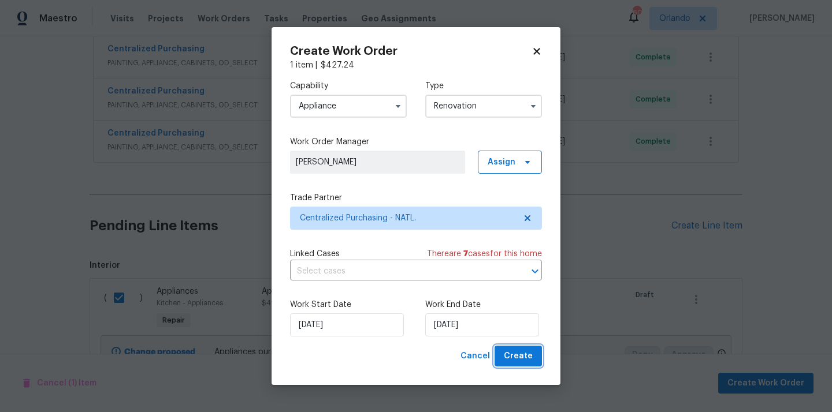
click at [529, 353] on span "Create" at bounding box center [518, 356] width 29 height 14
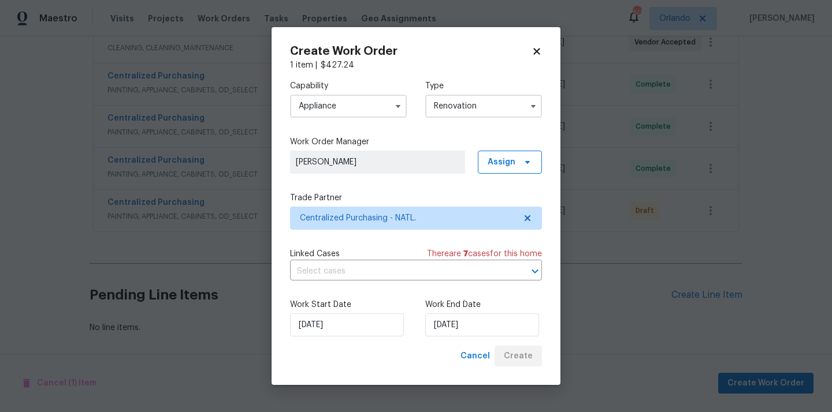
scroll to position [321, 0]
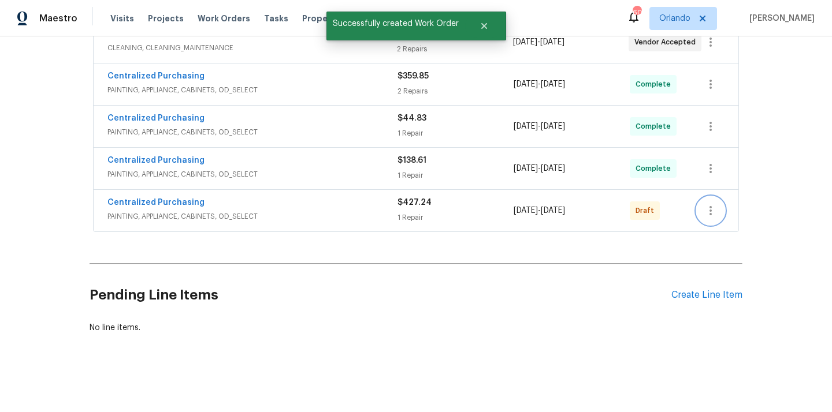
click at [705, 211] on icon "button" at bounding box center [710, 211] width 14 height 14
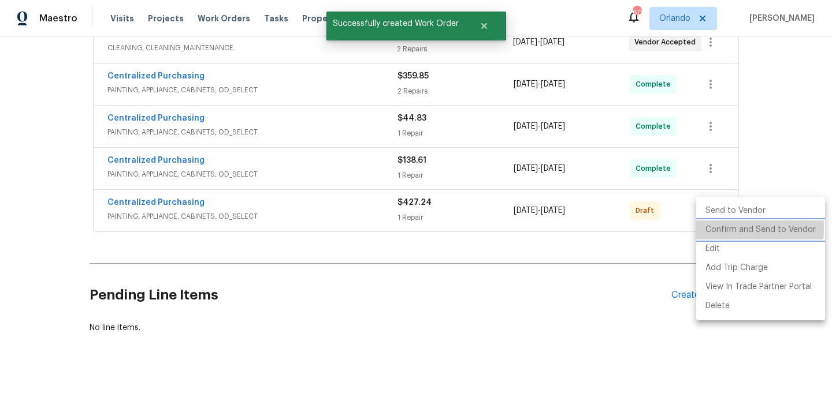
click at [711, 229] on li "Confirm and Send to Vendor" at bounding box center [760, 230] width 129 height 19
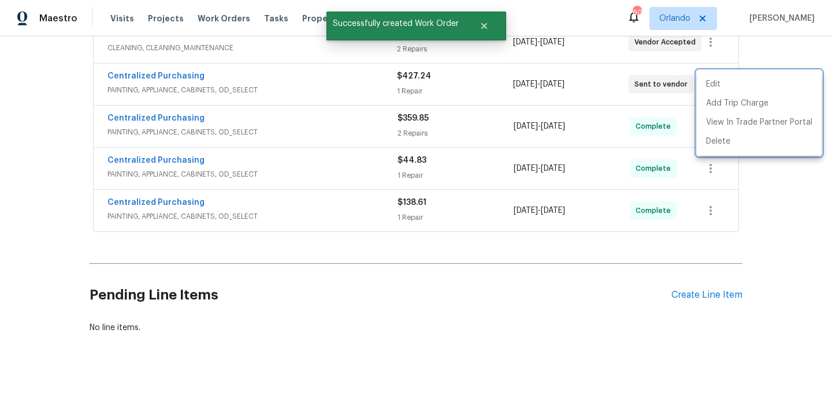
click at [155, 77] on div at bounding box center [416, 206] width 832 height 412
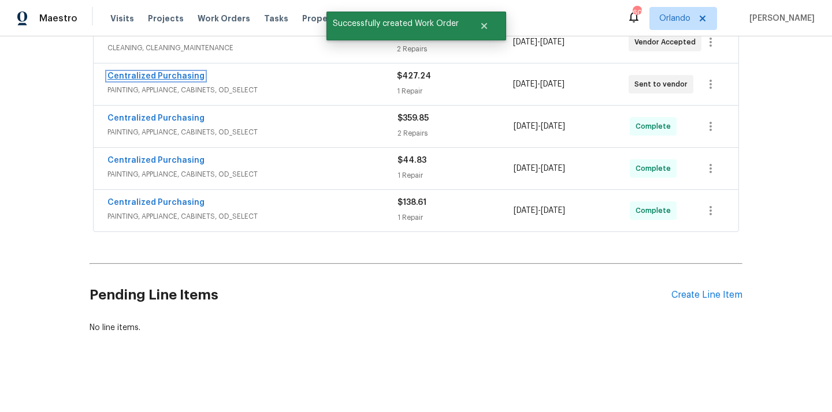
click at [150, 77] on link "Centralized Purchasing" at bounding box center [155, 76] width 97 height 8
